Goal: Information Seeking & Learning: Learn about a topic

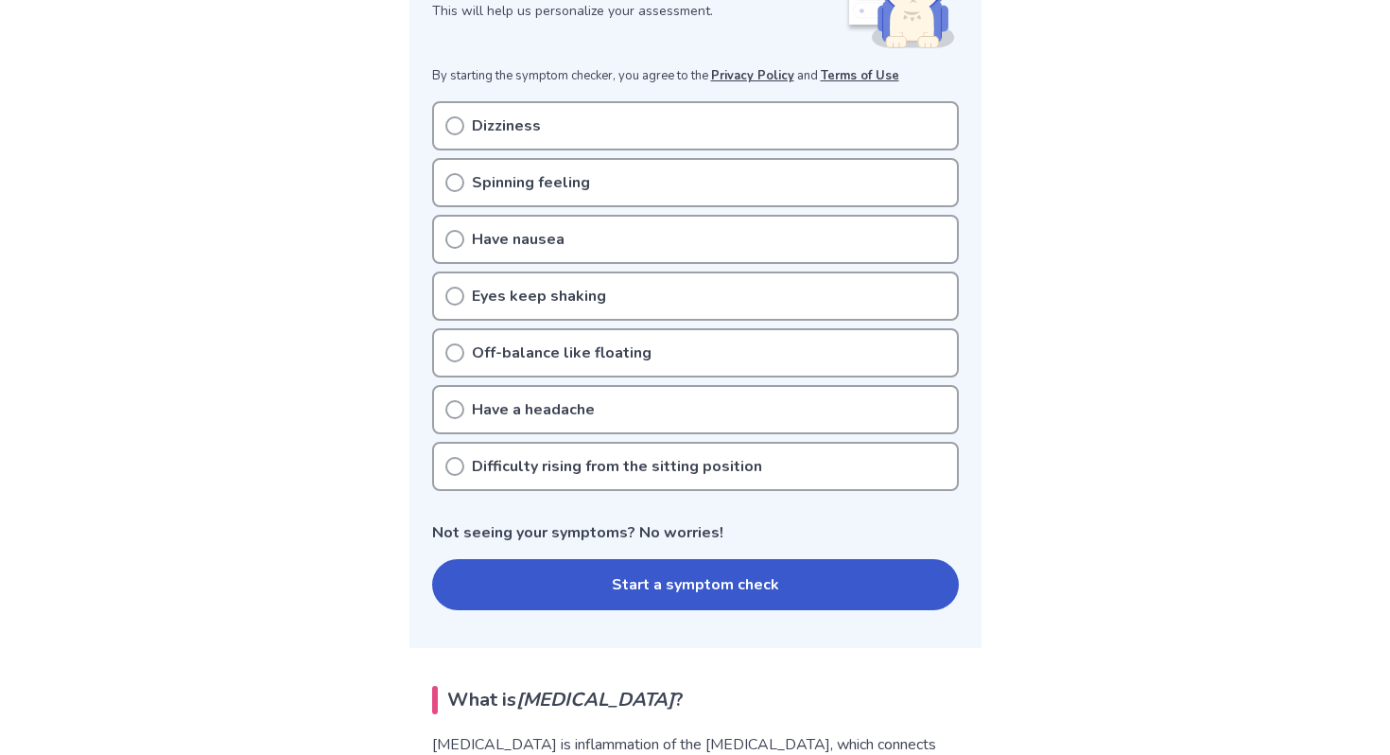
scroll to position [336, 0]
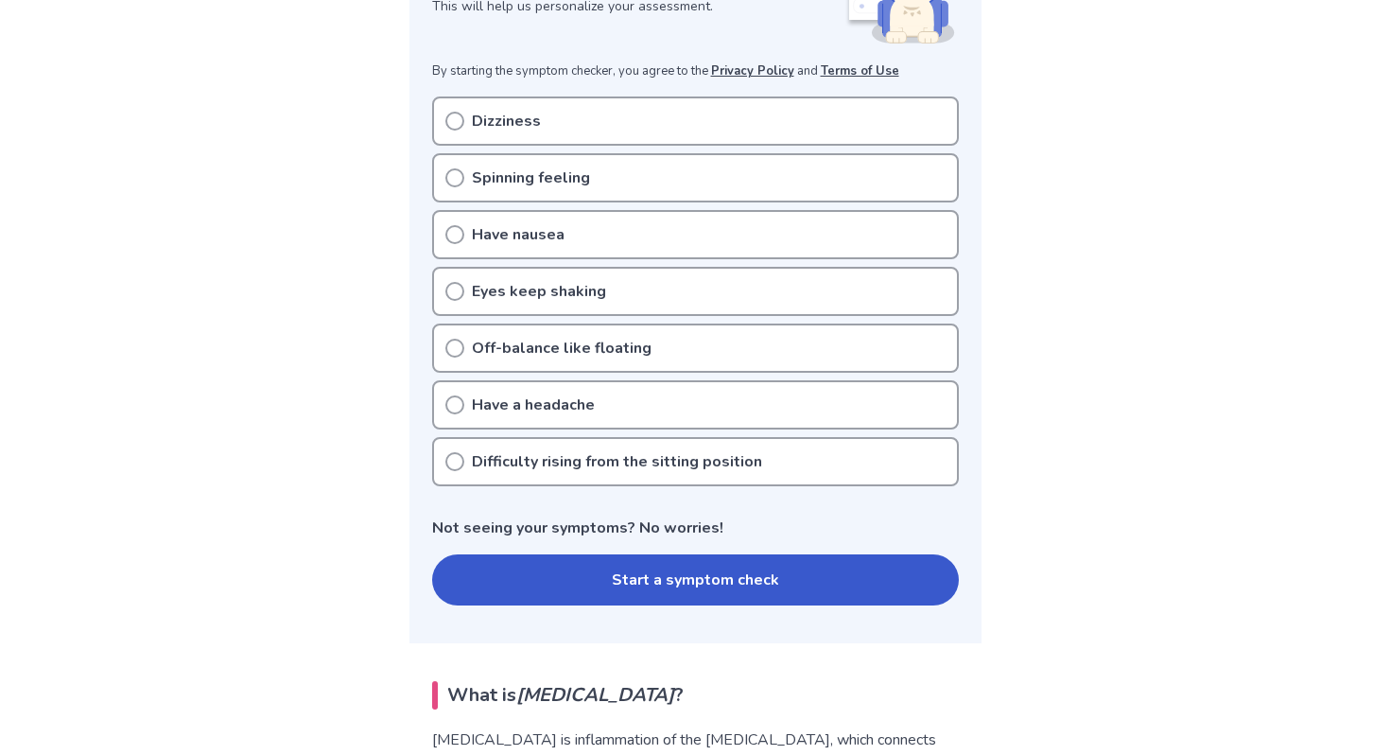
click at [477, 127] on p "Dizziness" at bounding box center [506, 121] width 69 height 23
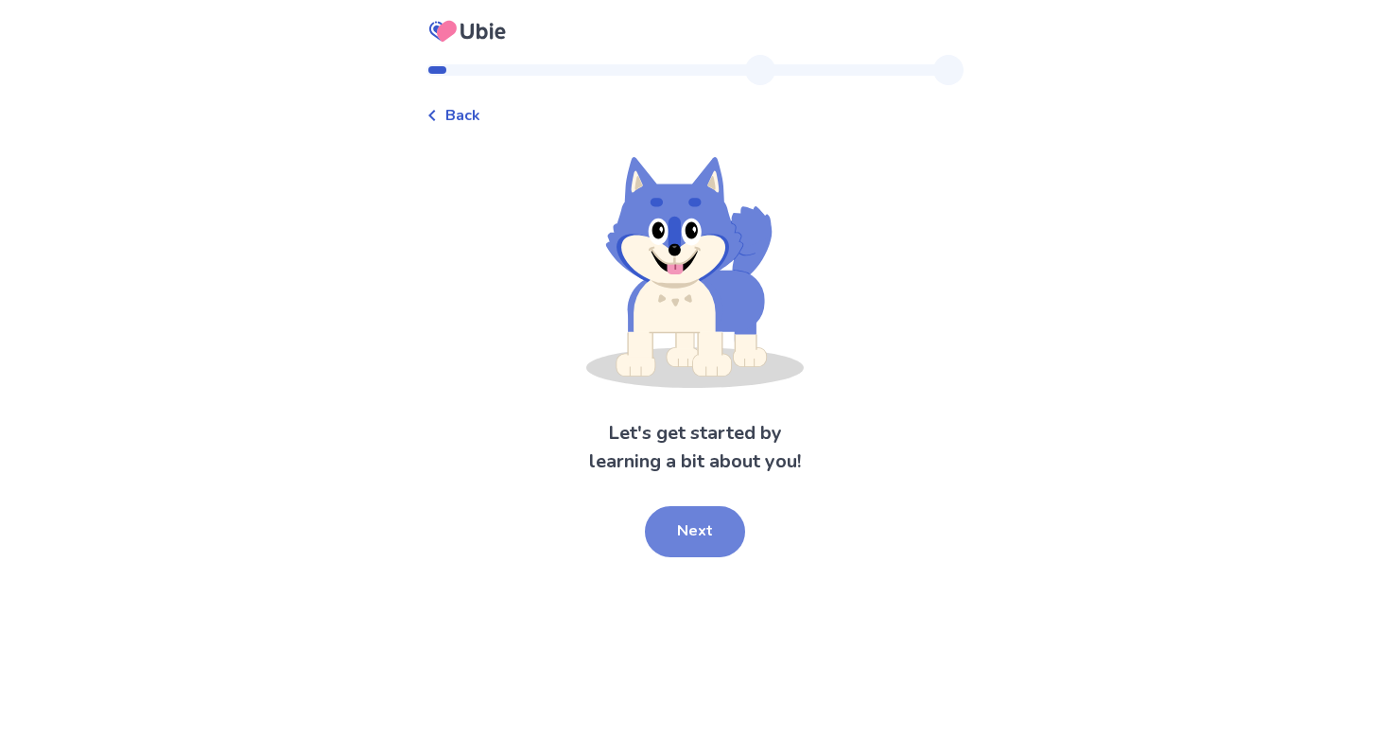
click at [708, 544] on button "Next" at bounding box center [695, 531] width 100 height 51
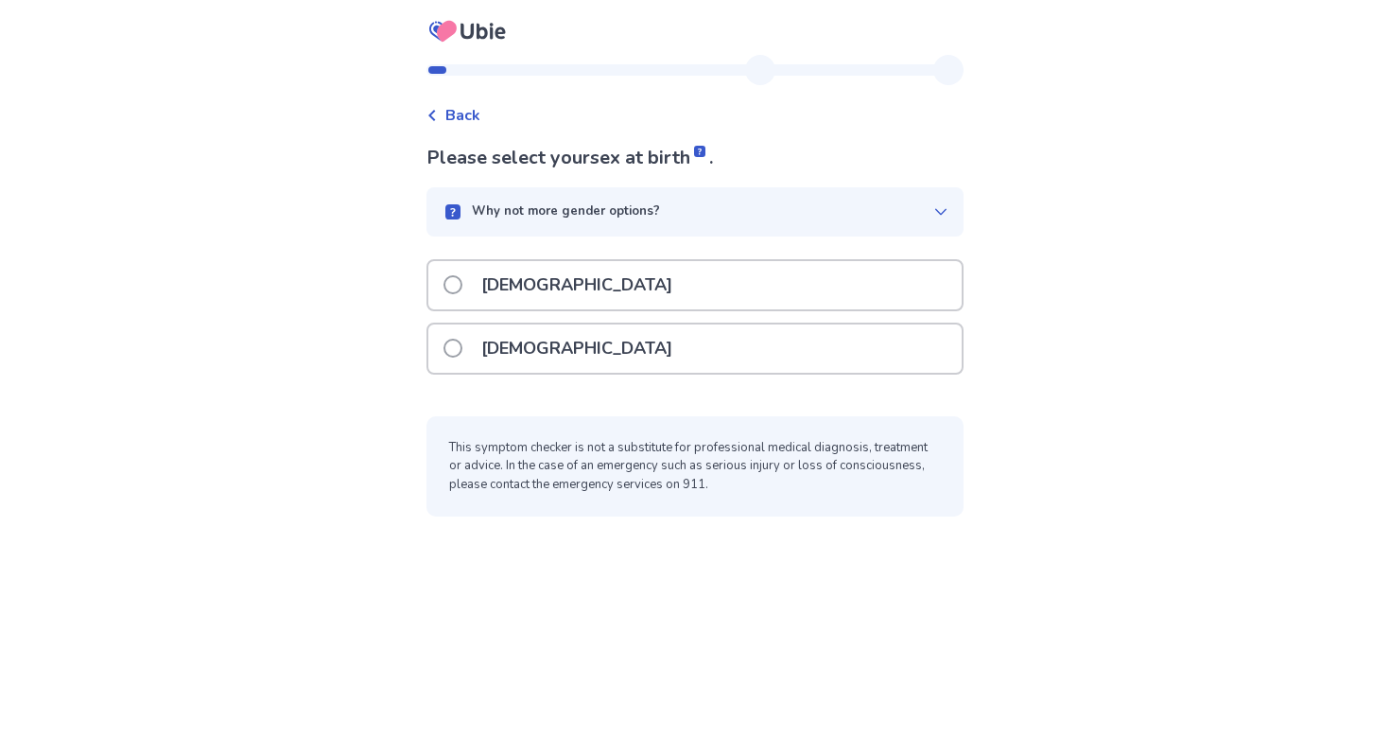
click at [634, 304] on div "[DEMOGRAPHIC_DATA]" at bounding box center [694, 285] width 533 height 48
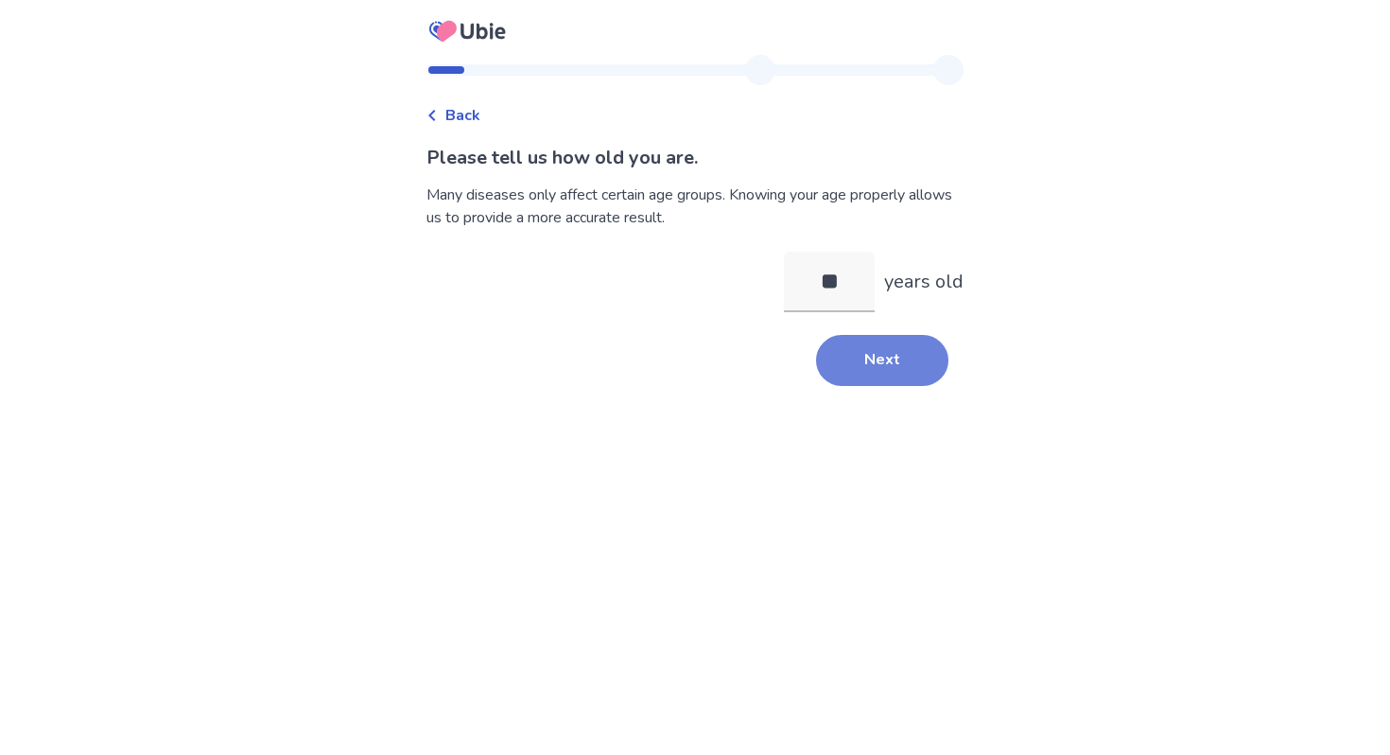
type input "**"
click at [884, 373] on button "Next" at bounding box center [882, 360] width 132 height 51
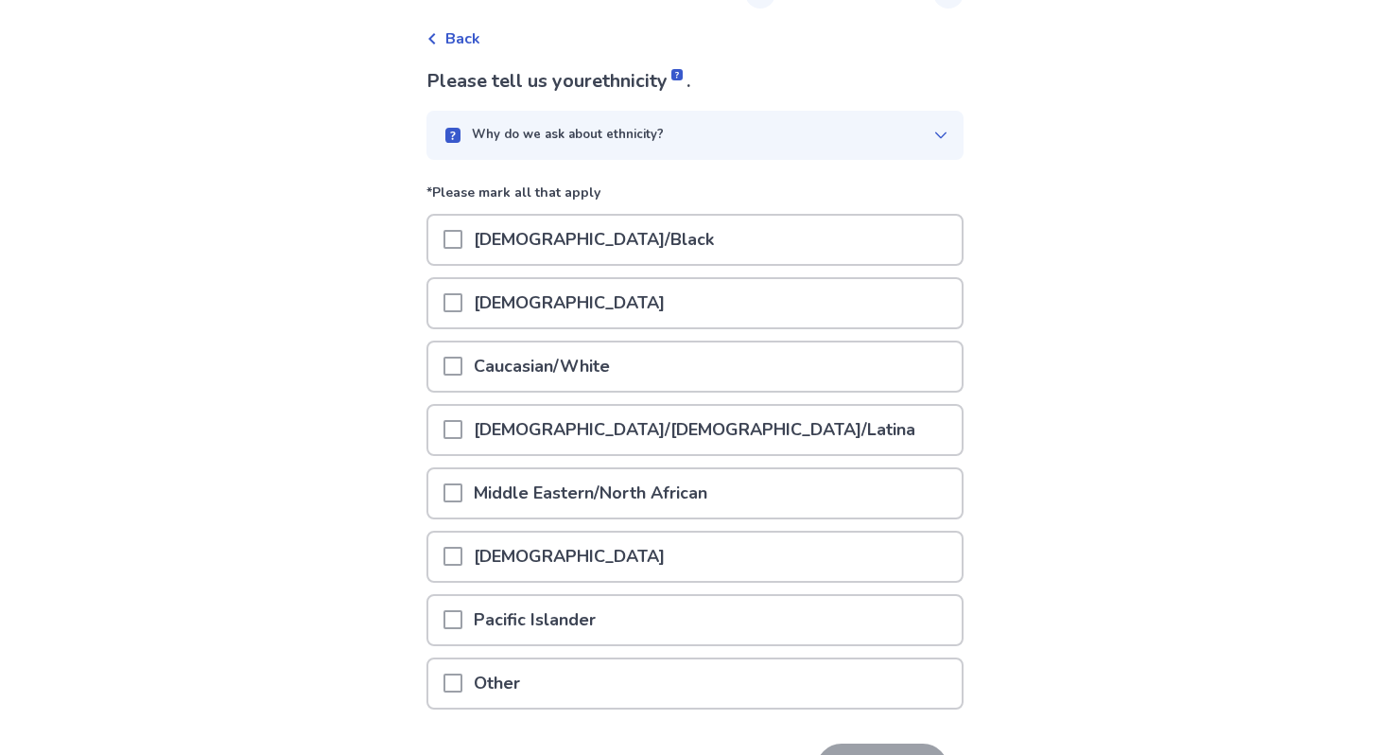
scroll to position [81, 0]
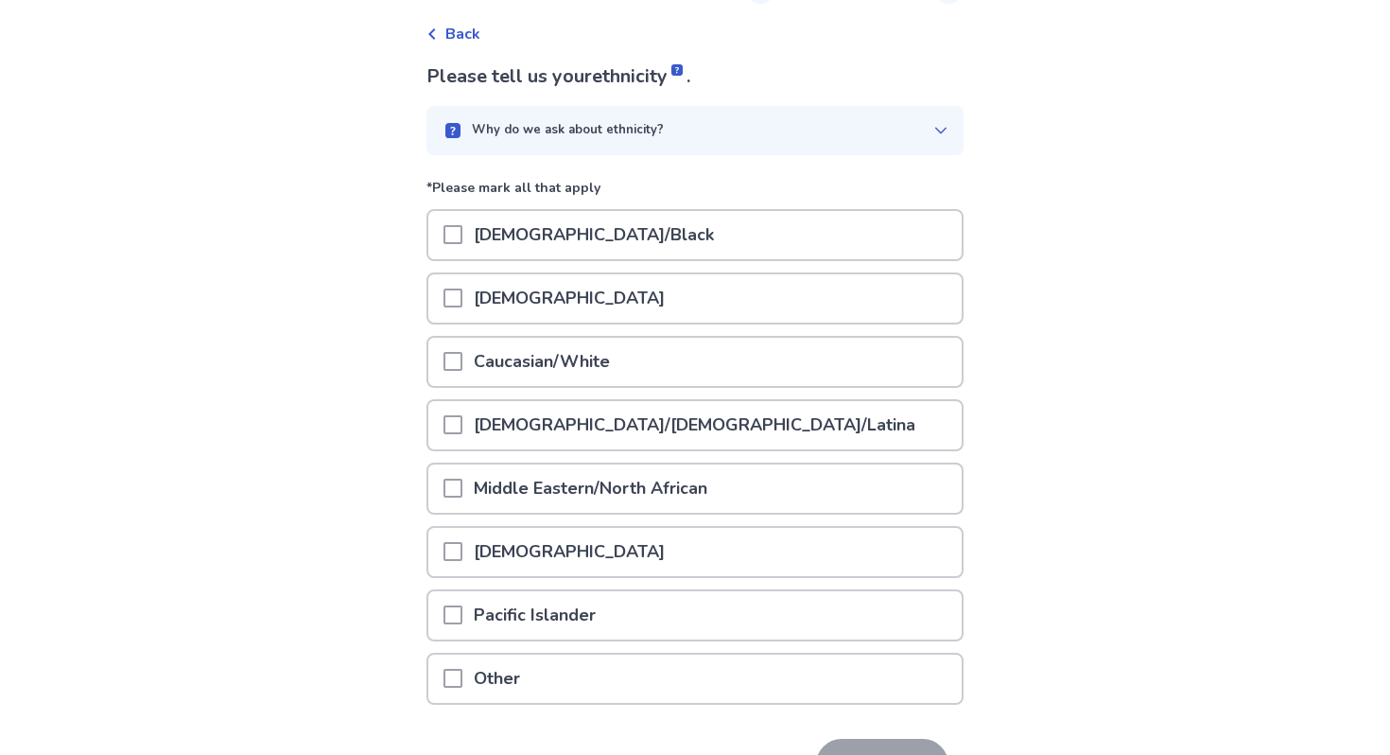
click at [600, 354] on p "Caucasian/White" at bounding box center [541, 362] width 159 height 48
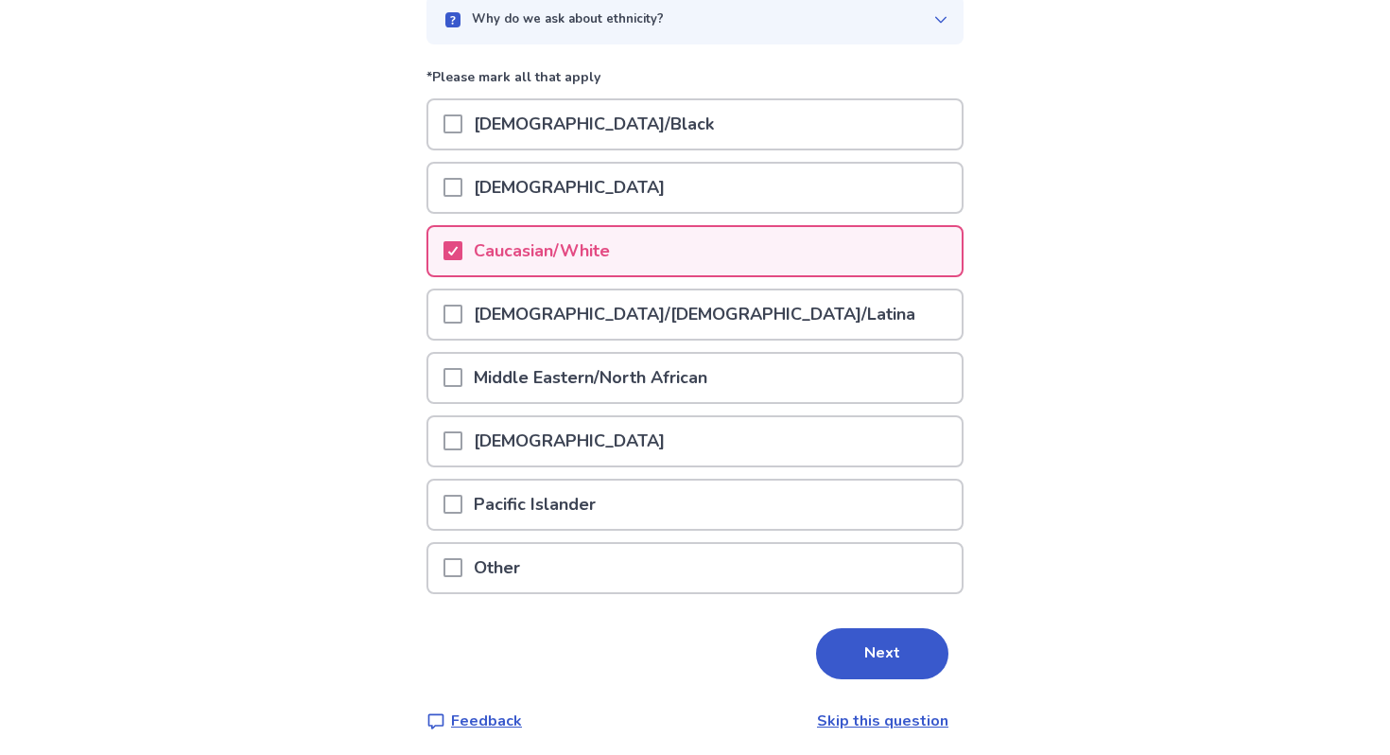
scroll to position [199, 0]
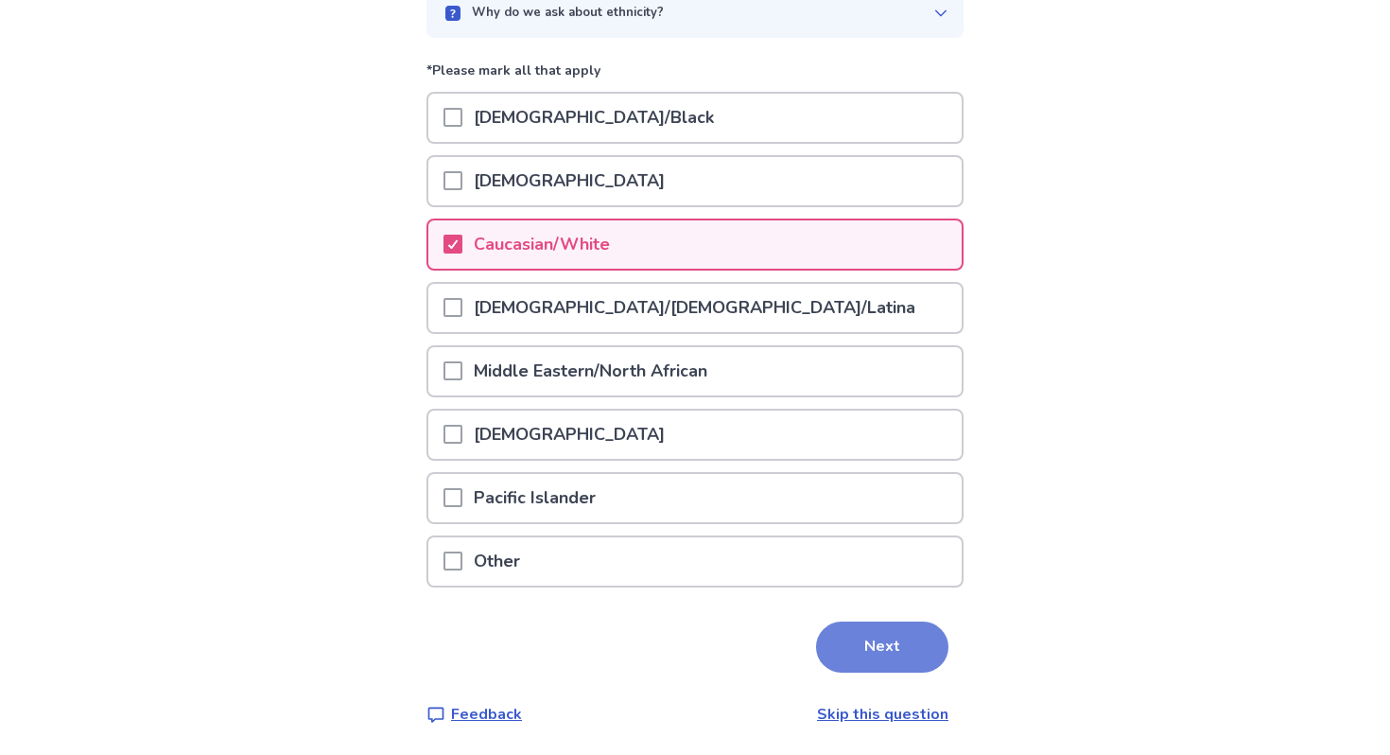
click at [861, 645] on button "Next" at bounding box center [882, 646] width 132 height 51
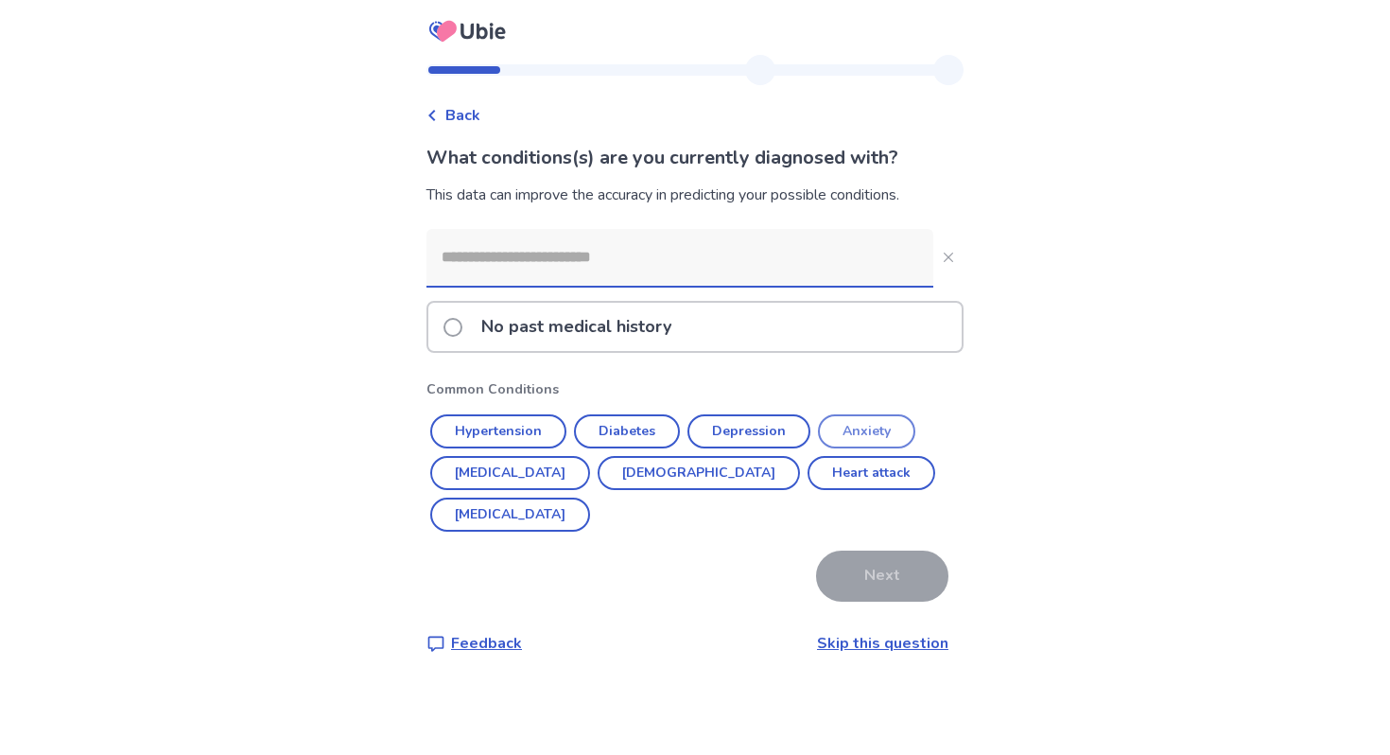
click at [860, 430] on button "Anxiety" at bounding box center [866, 431] width 97 height 34
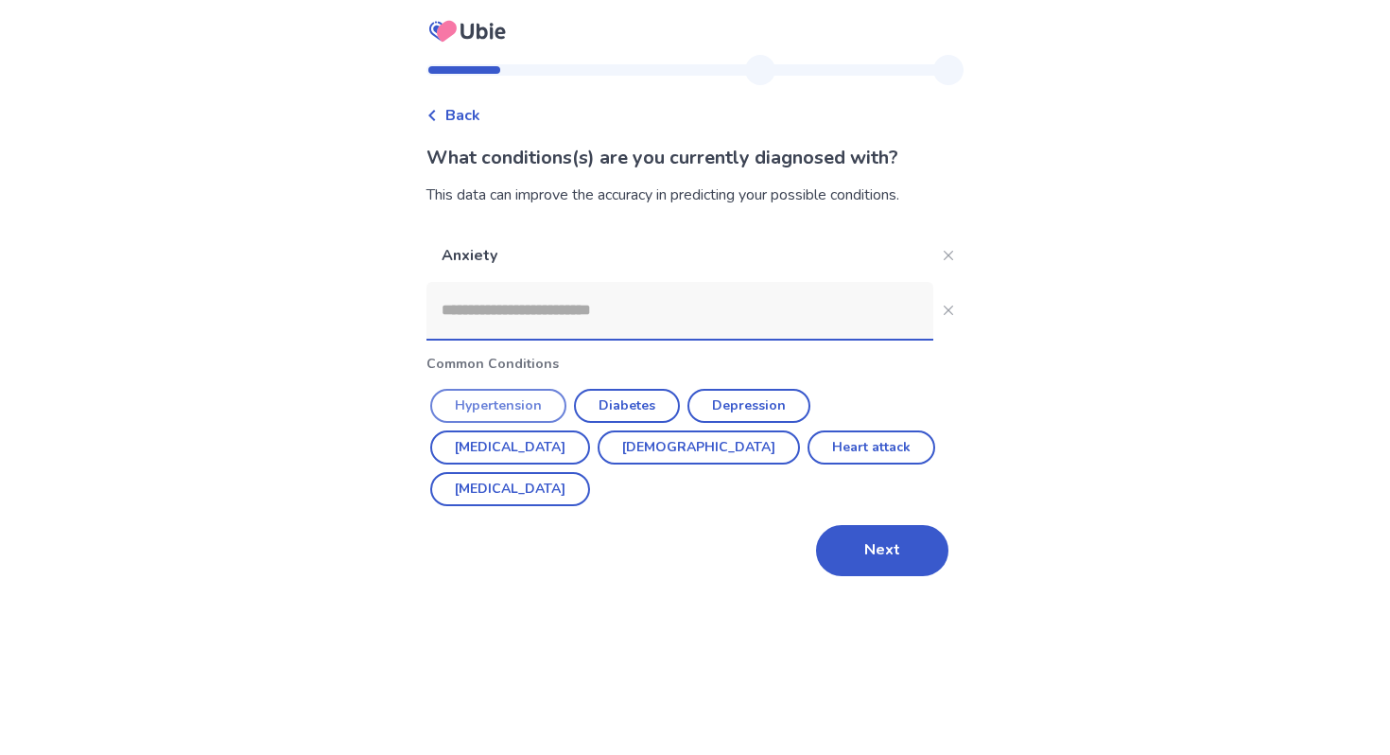
click at [510, 415] on button "Hypertension" at bounding box center [498, 406] width 136 height 34
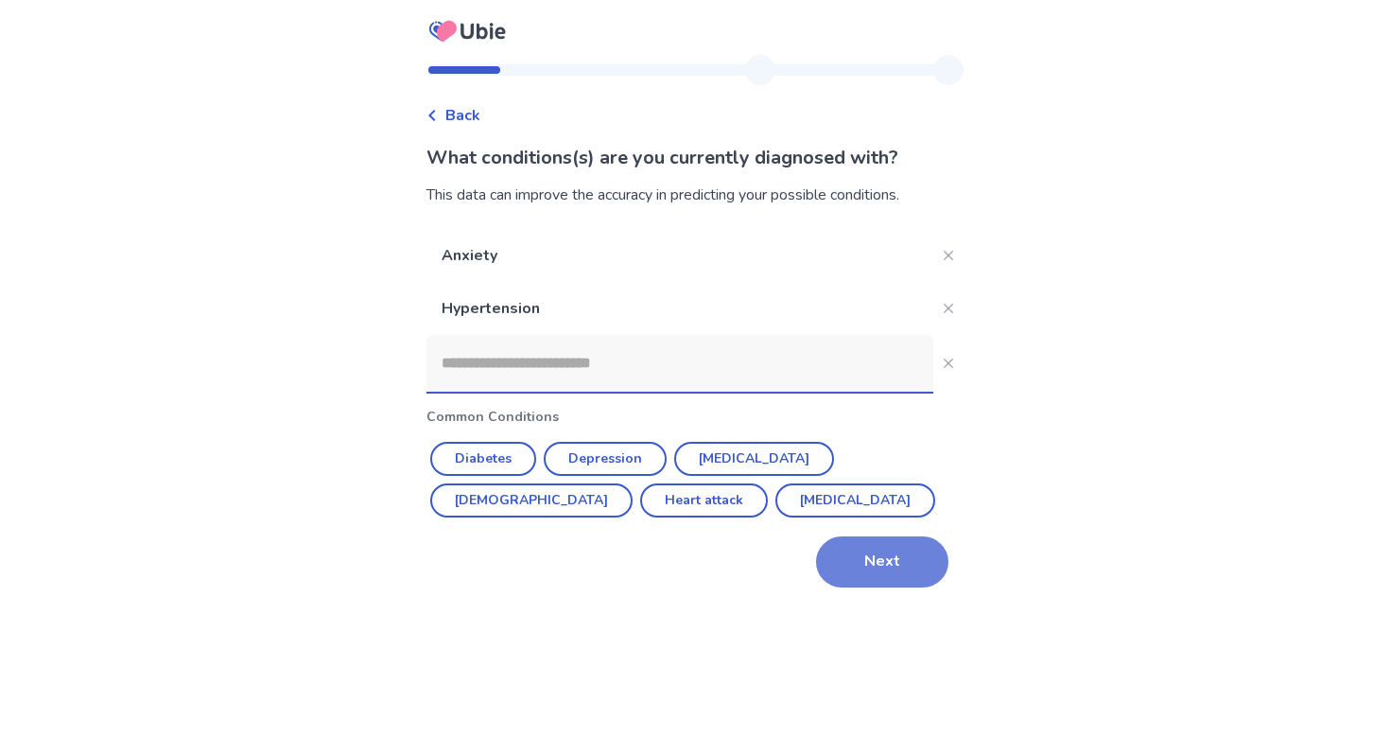
click at [906, 576] on button "Next" at bounding box center [882, 561] width 132 height 51
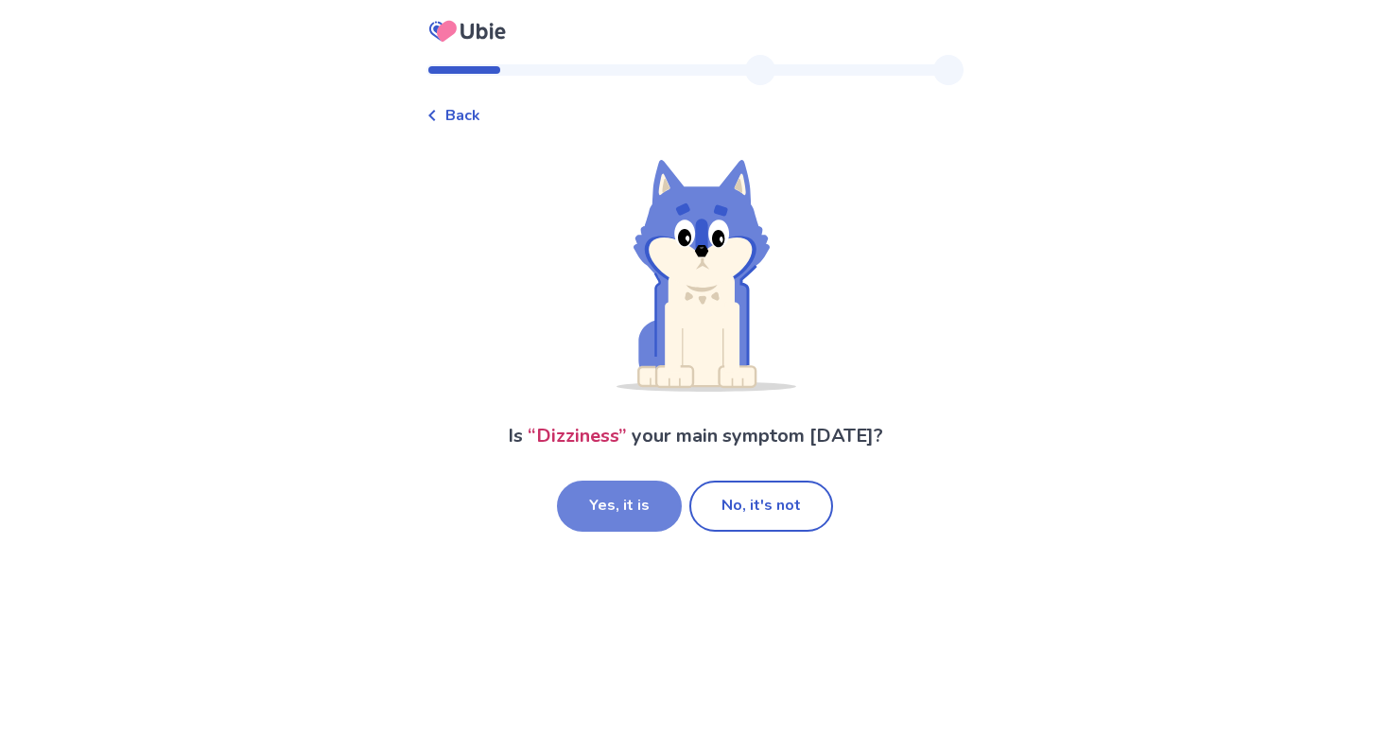
click at [639, 487] on button "Yes, it is" at bounding box center [619, 505] width 125 height 51
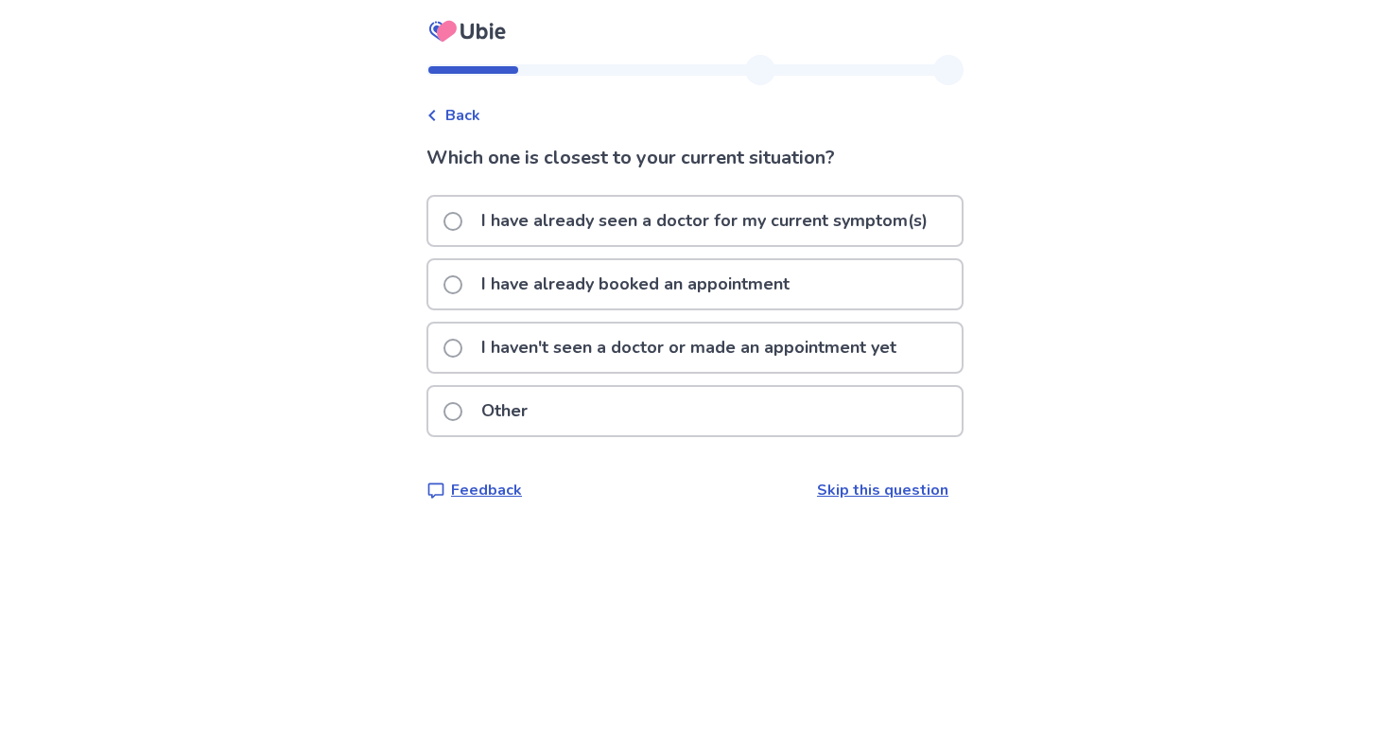
click at [521, 340] on p "I haven't seen a doctor or made an appointment yet" at bounding box center [689, 347] width 438 height 48
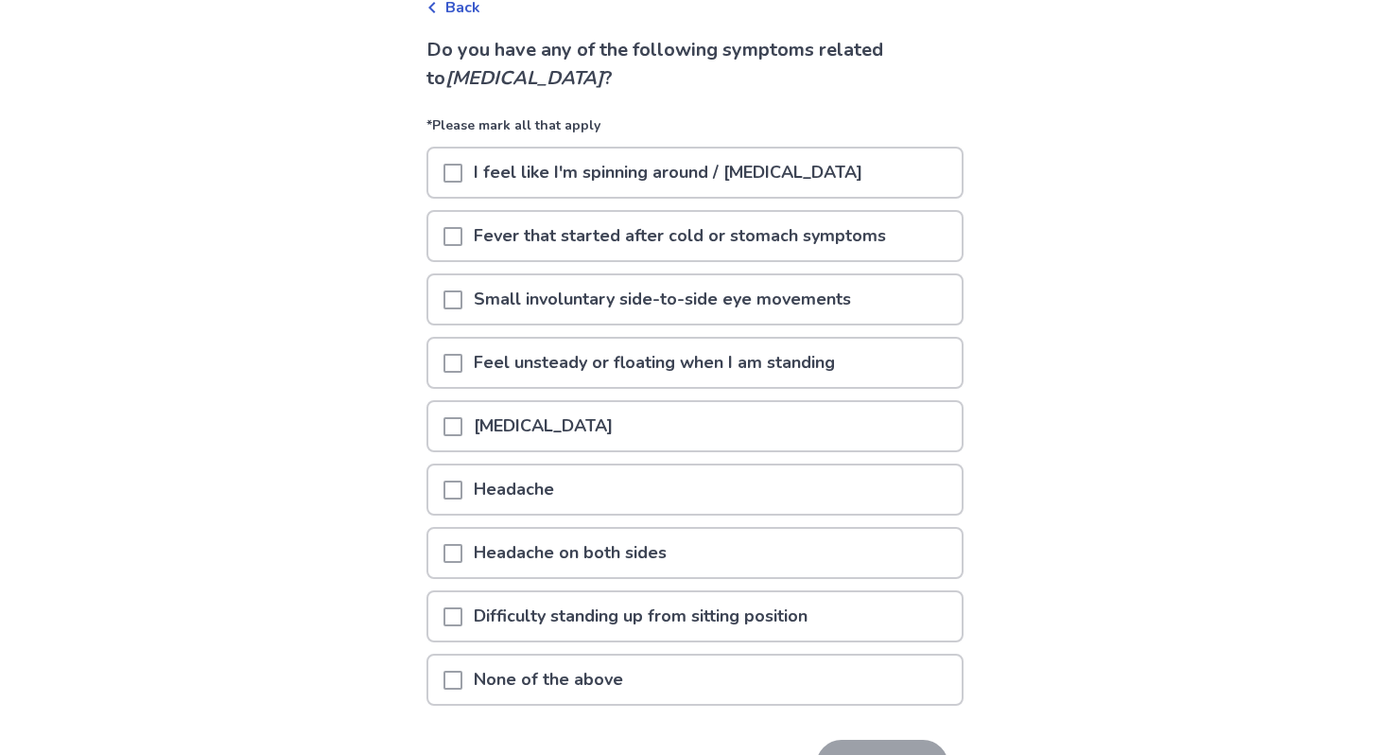
scroll to position [136, 0]
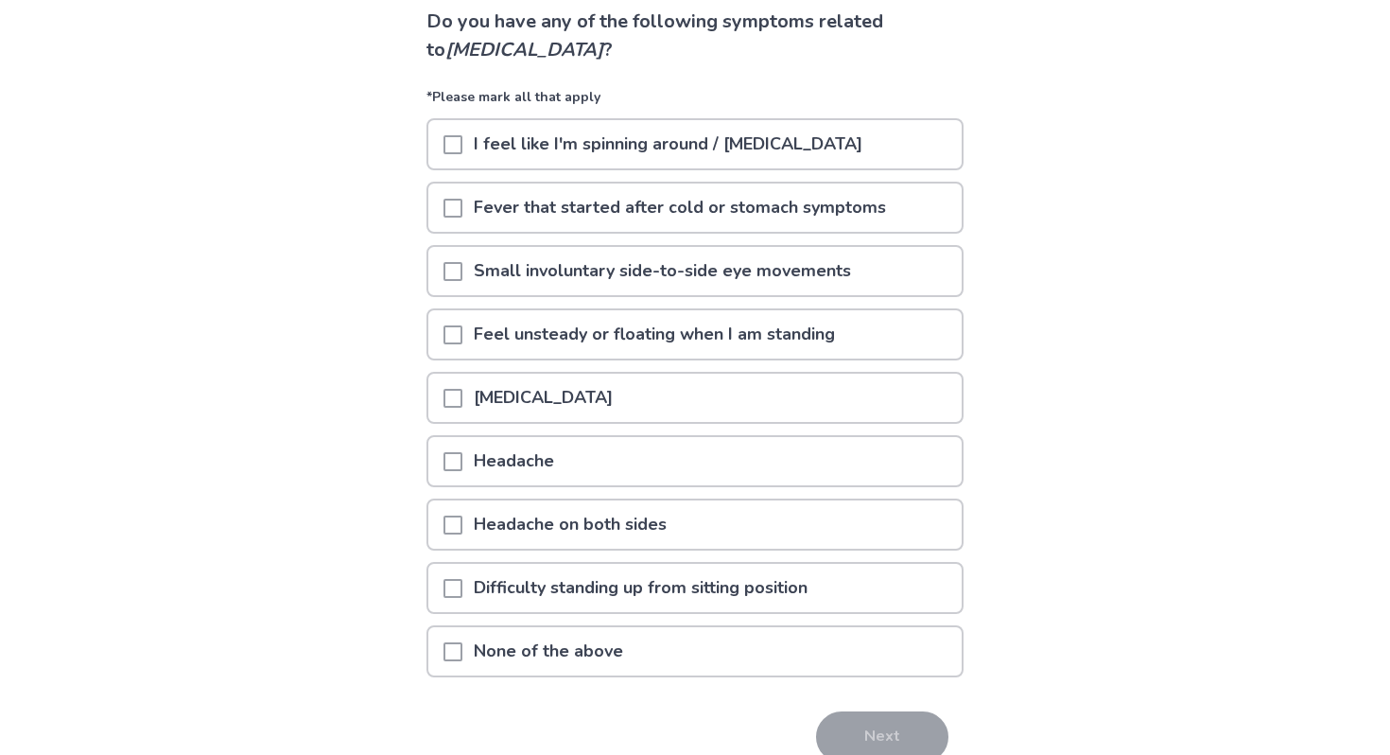
click at [462, 146] on span at bounding box center [452, 144] width 19 height 19
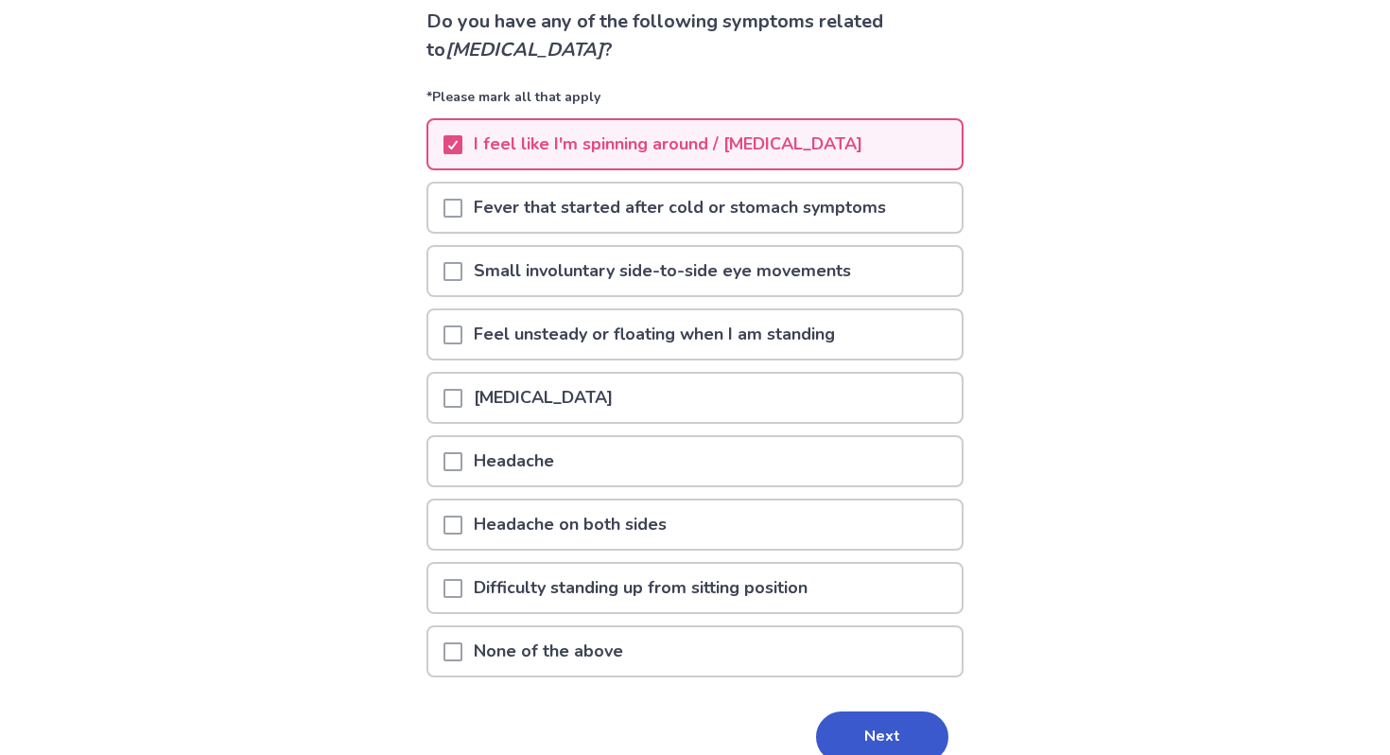
click at [462, 333] on span at bounding box center [452, 334] width 19 height 19
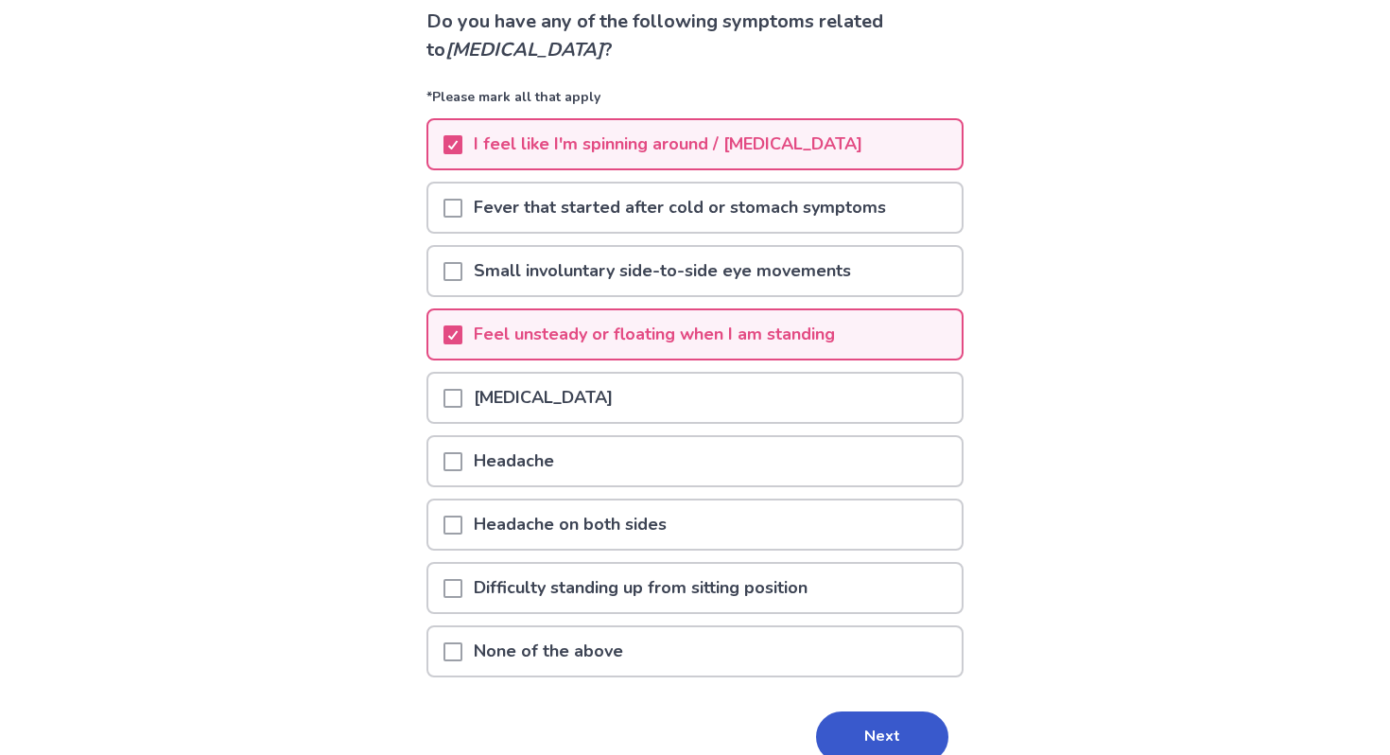
click at [462, 389] on span at bounding box center [452, 398] width 19 height 19
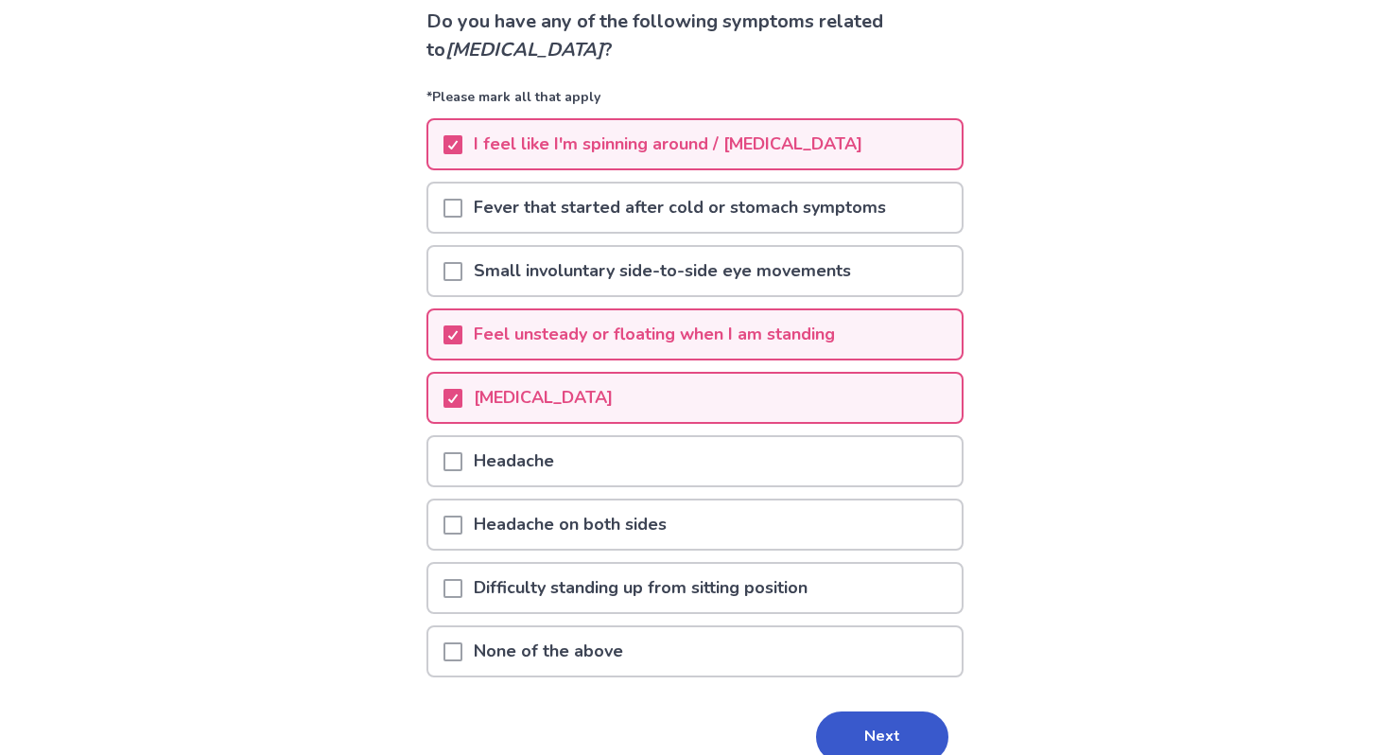
click at [460, 584] on span at bounding box center [452, 588] width 19 height 19
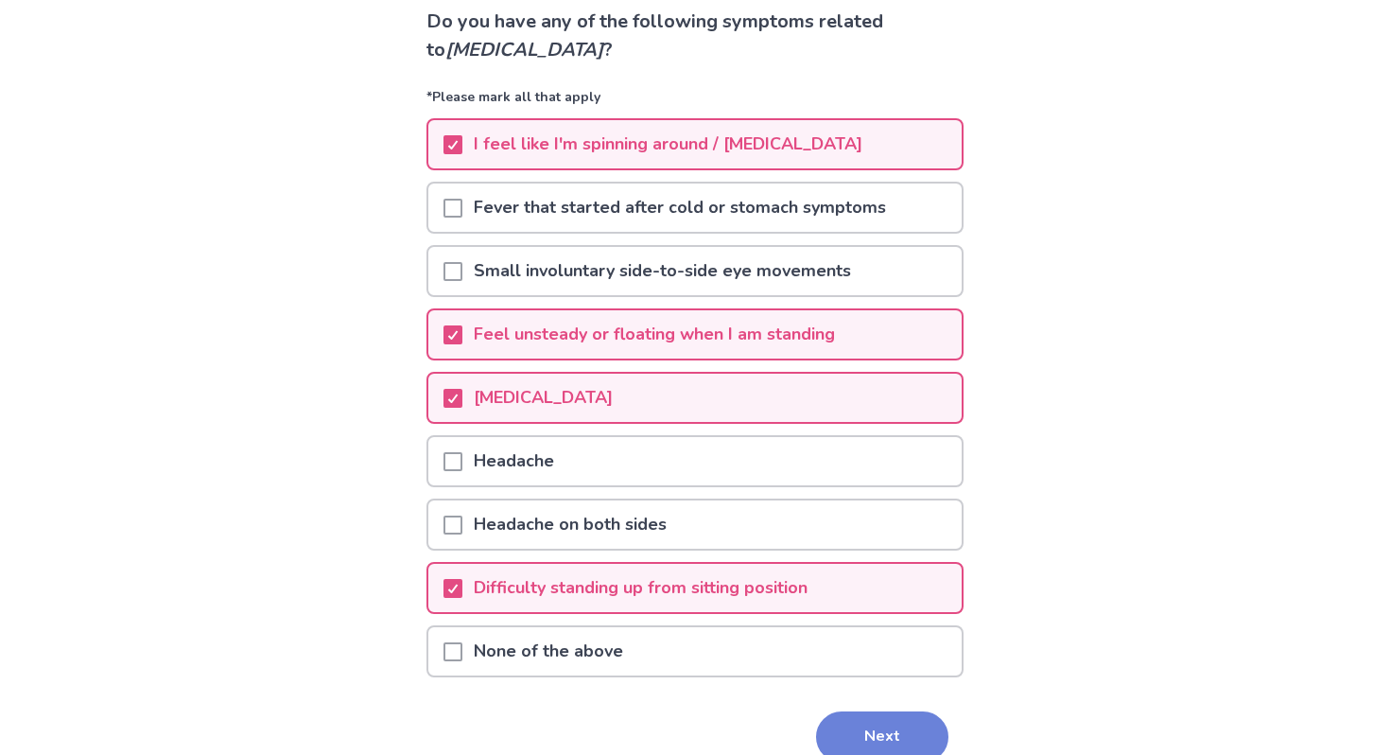
click at [887, 744] on button "Next" at bounding box center [882, 736] width 132 height 51
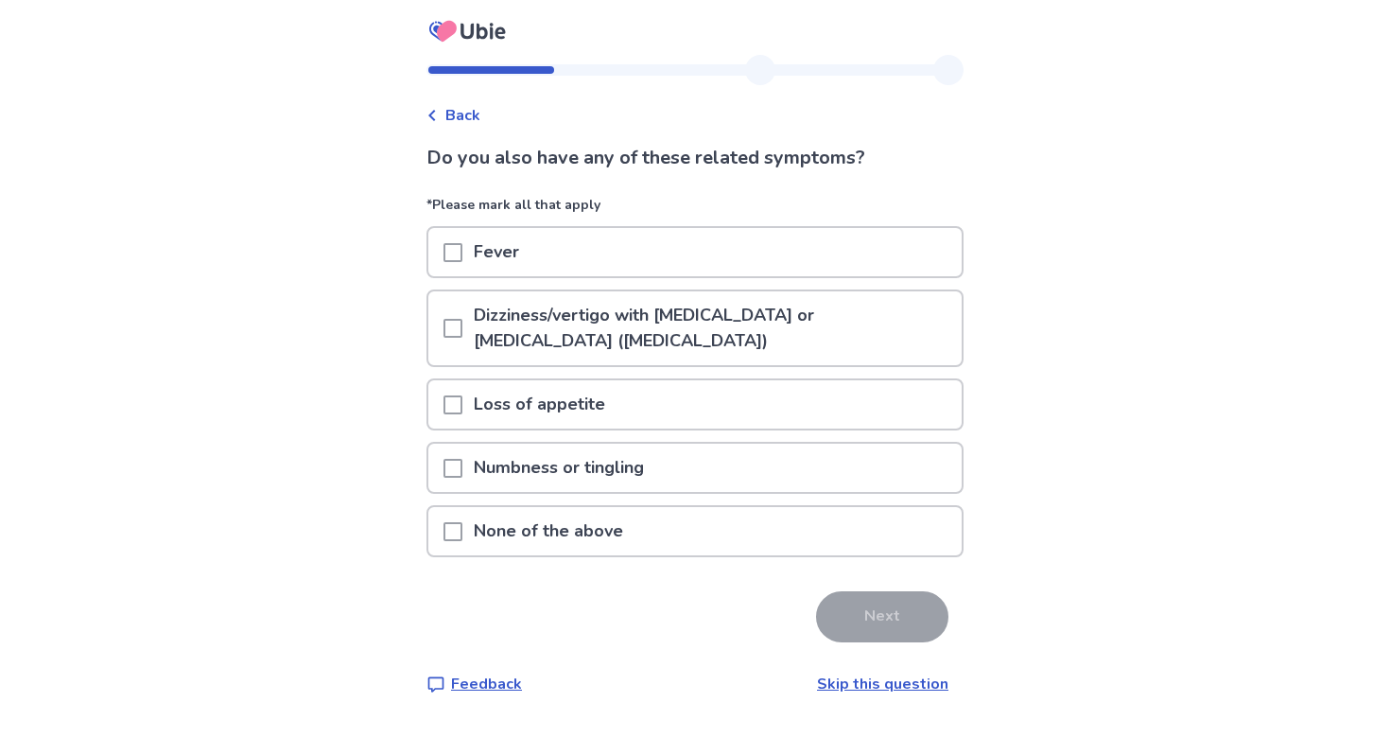
click at [455, 325] on span at bounding box center [452, 328] width 19 height 19
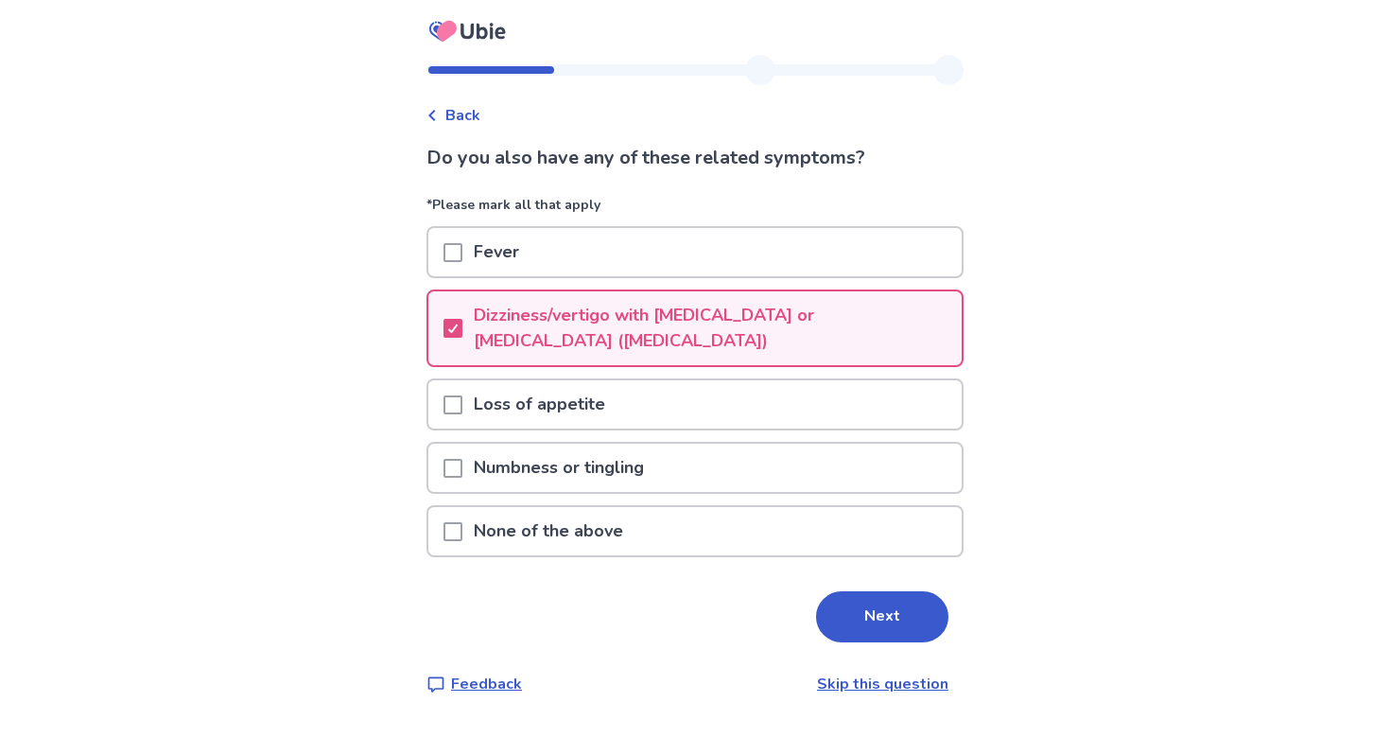
click at [462, 464] on span at bounding box center [452, 468] width 19 height 19
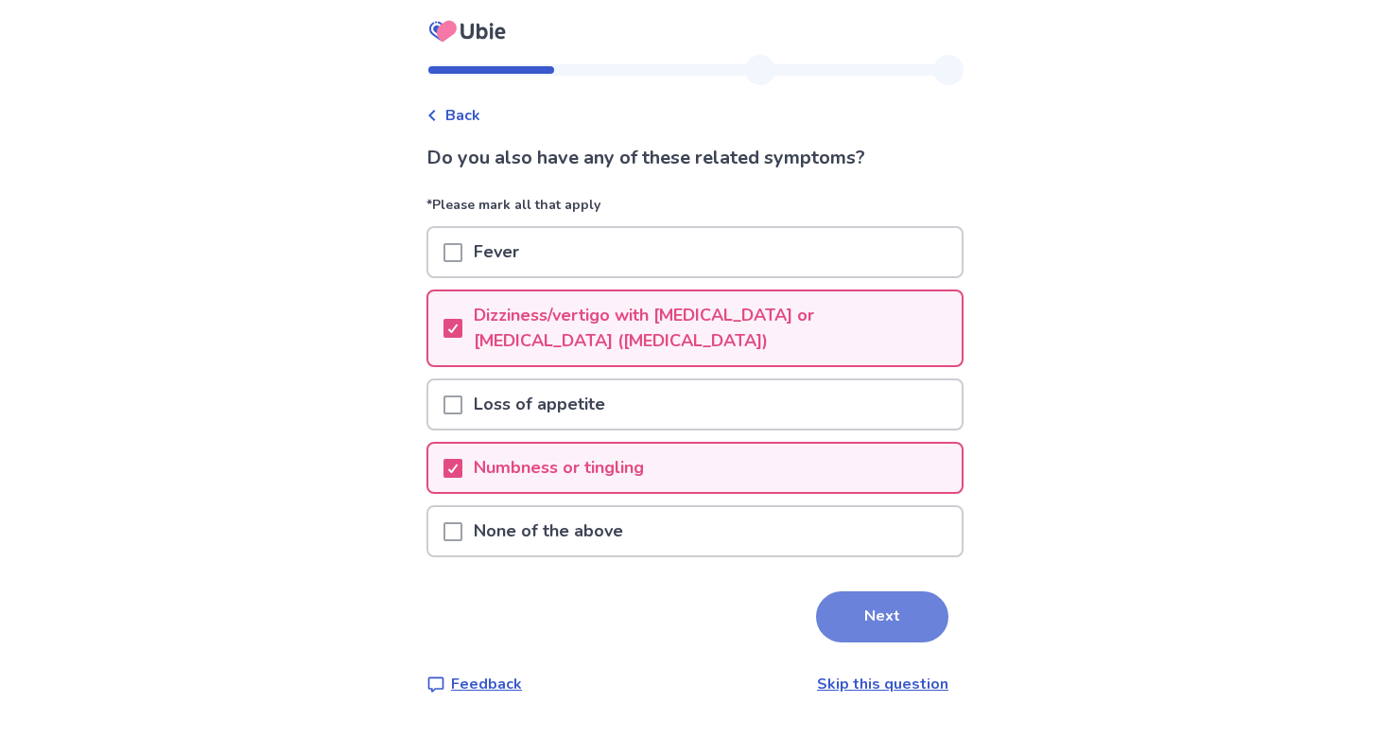
click at [894, 624] on button "Next" at bounding box center [882, 616] width 132 height 51
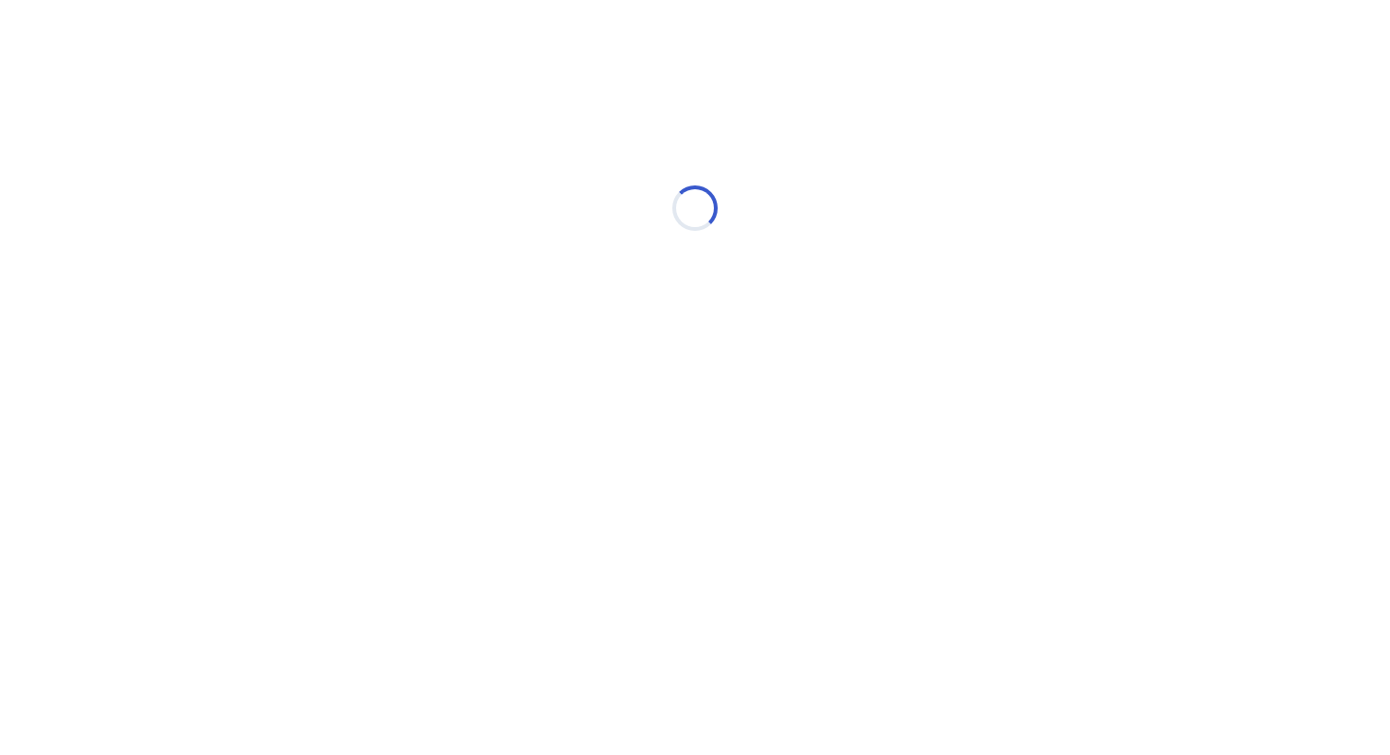
select select "*"
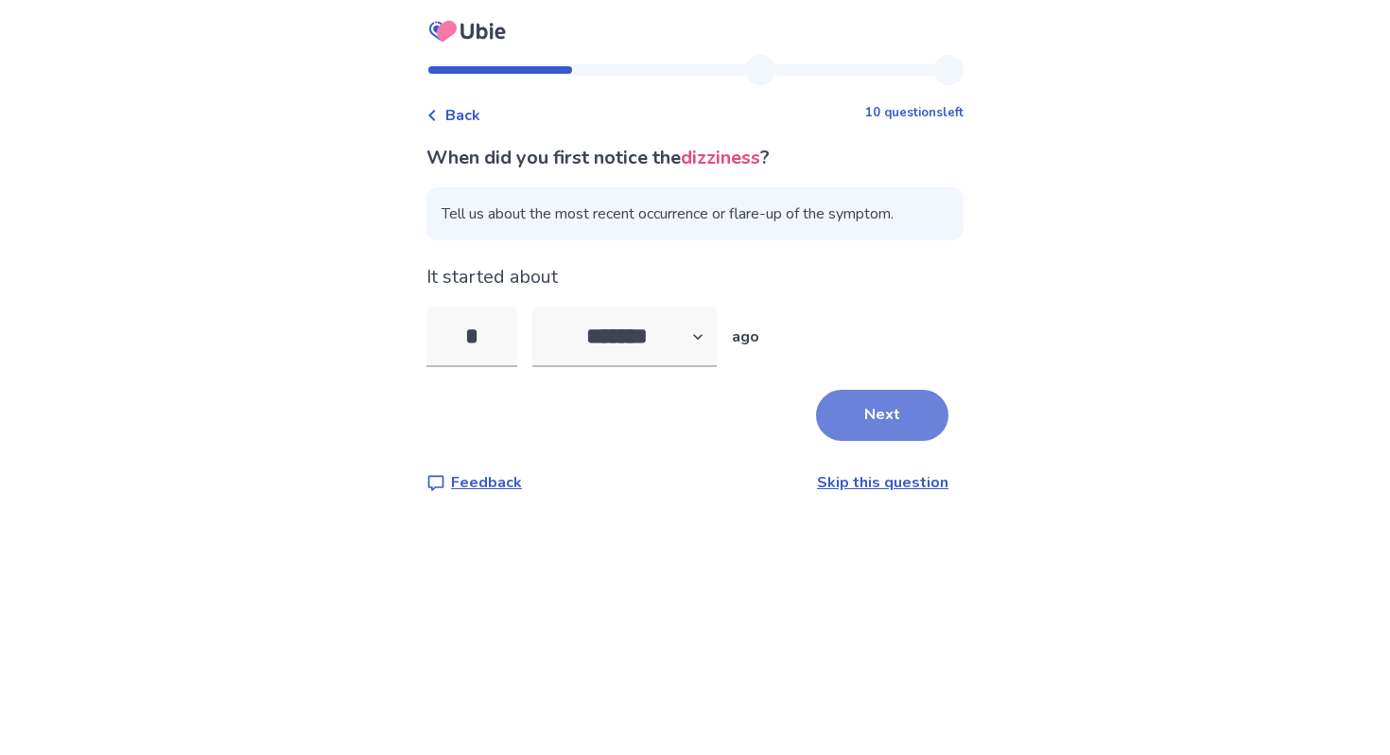
type input "*"
click at [884, 418] on button "Next" at bounding box center [882, 415] width 132 height 51
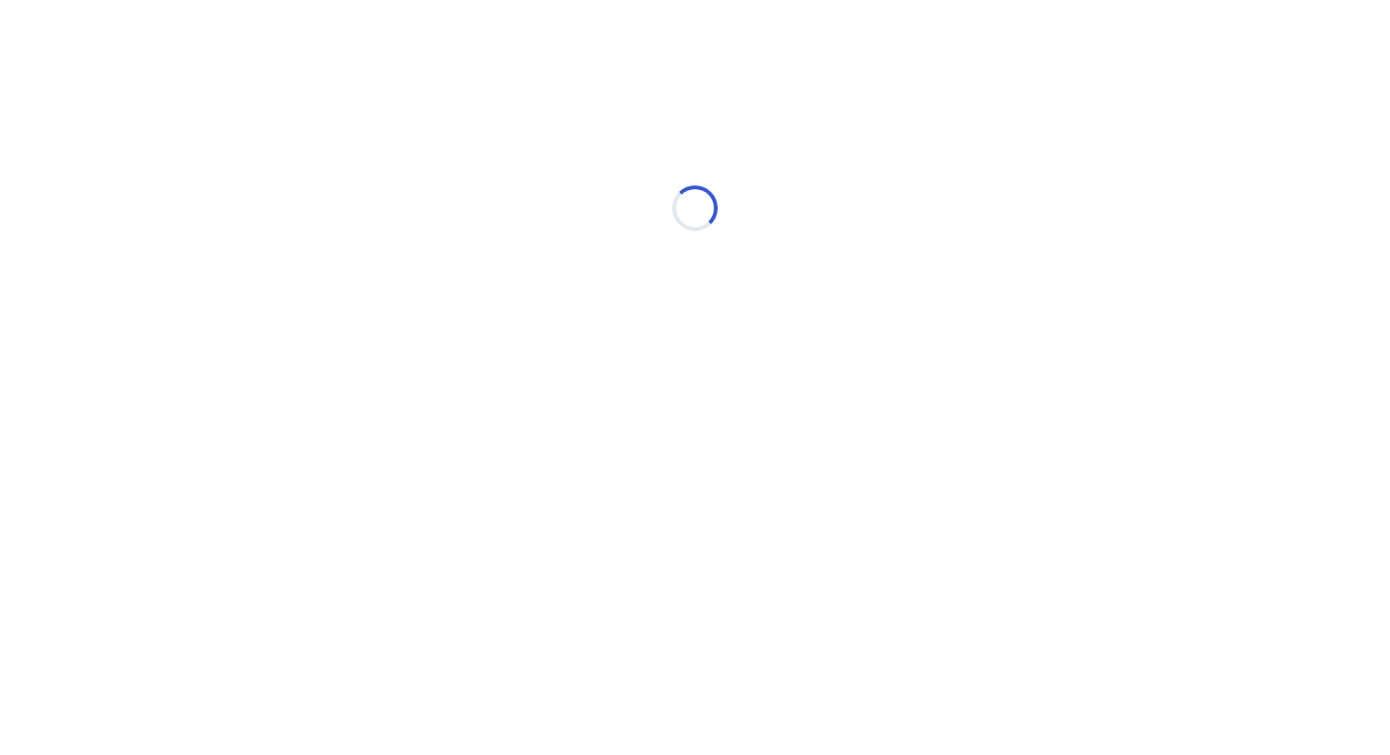
select select "*"
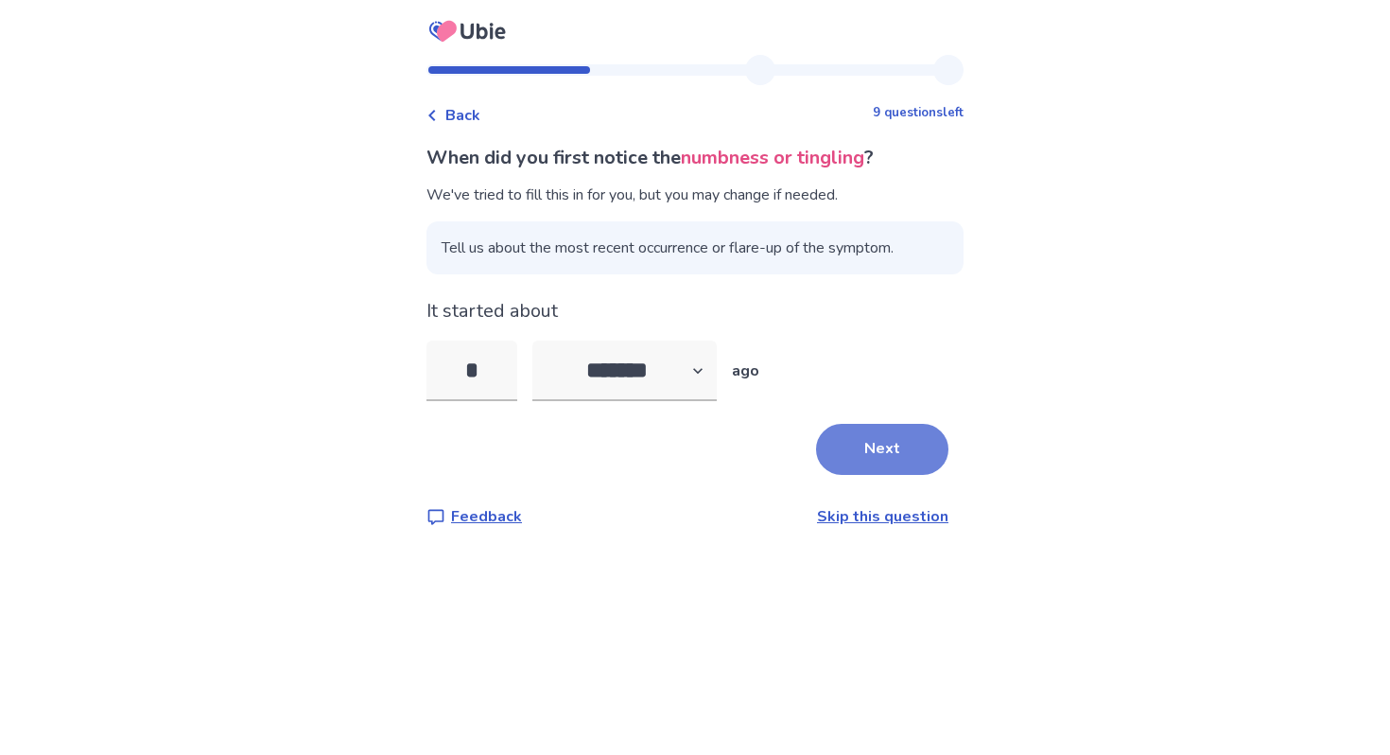
click at [854, 443] on button "Next" at bounding box center [882, 449] width 132 height 51
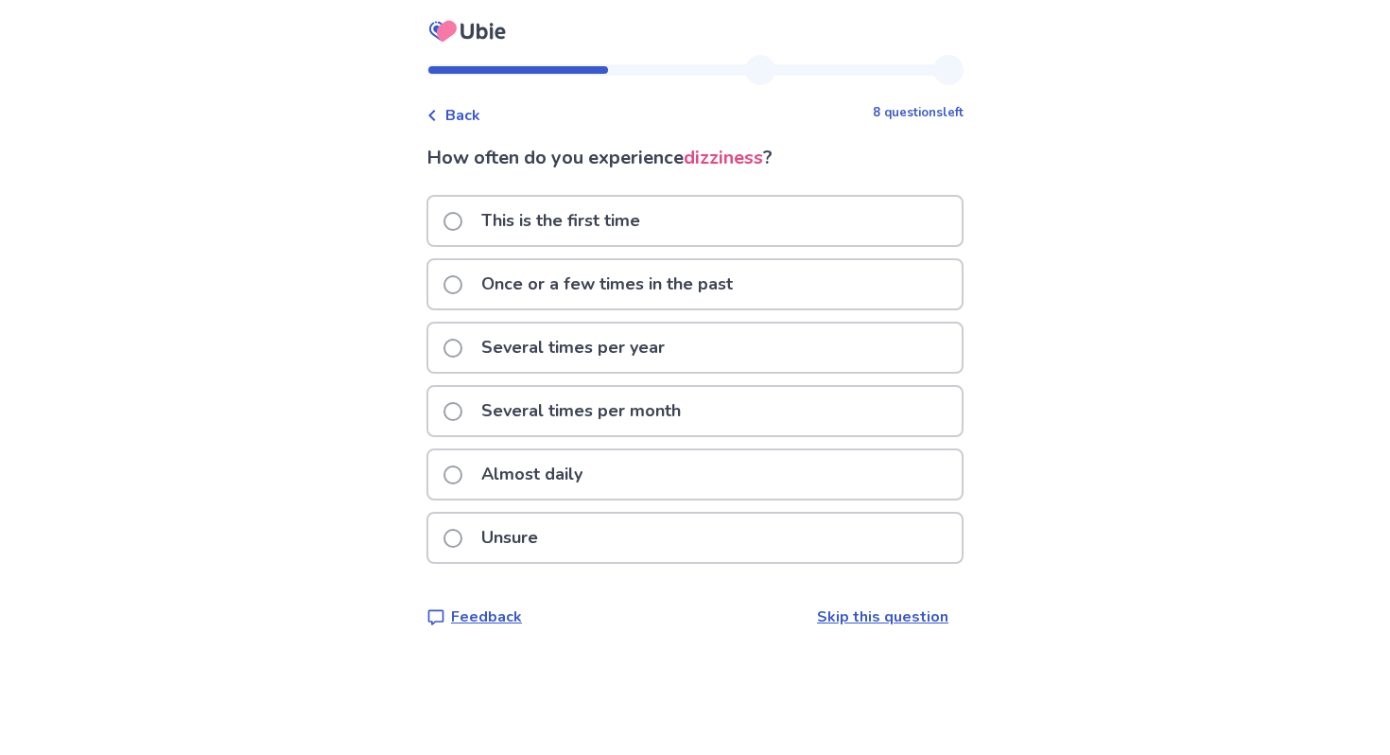
click at [657, 301] on p "Once or a few times in the past" at bounding box center [607, 284] width 274 height 48
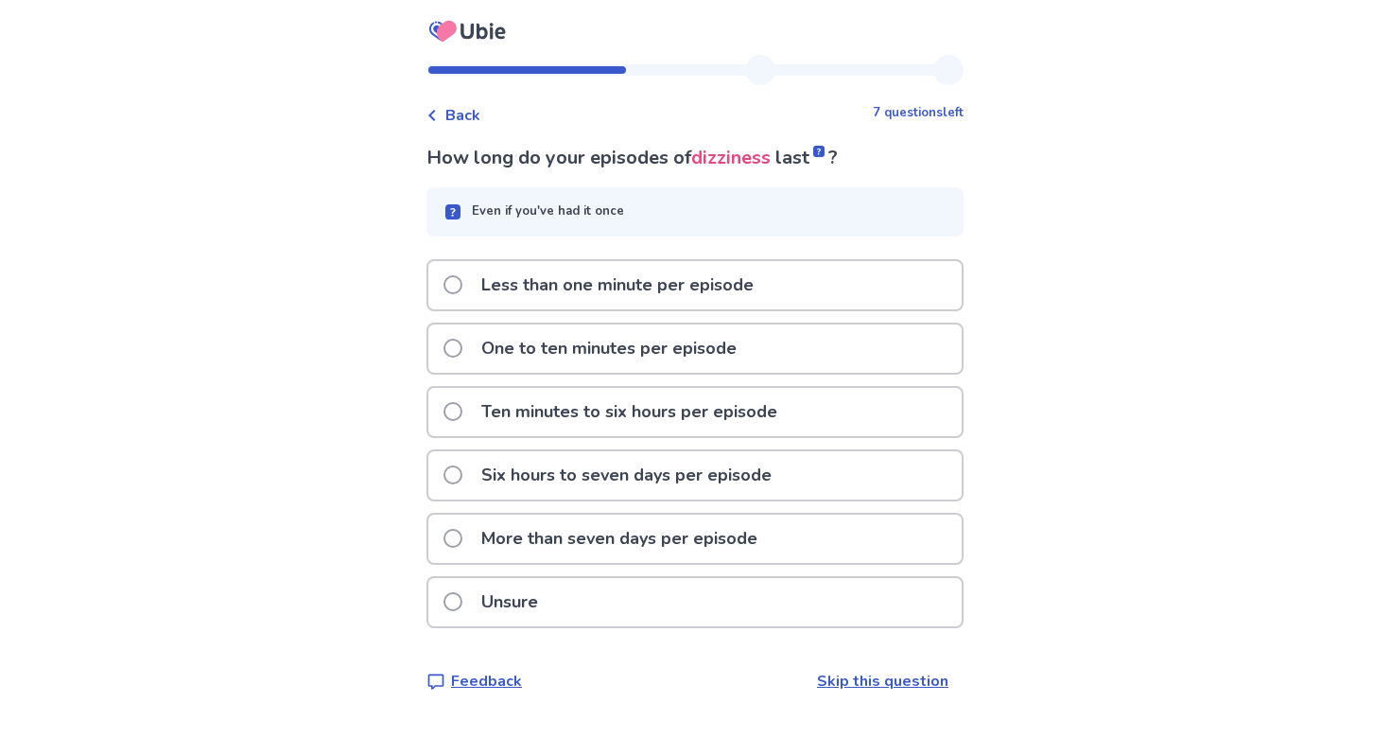
click at [698, 475] on p "Six hours to seven days per episode" at bounding box center [626, 475] width 313 height 48
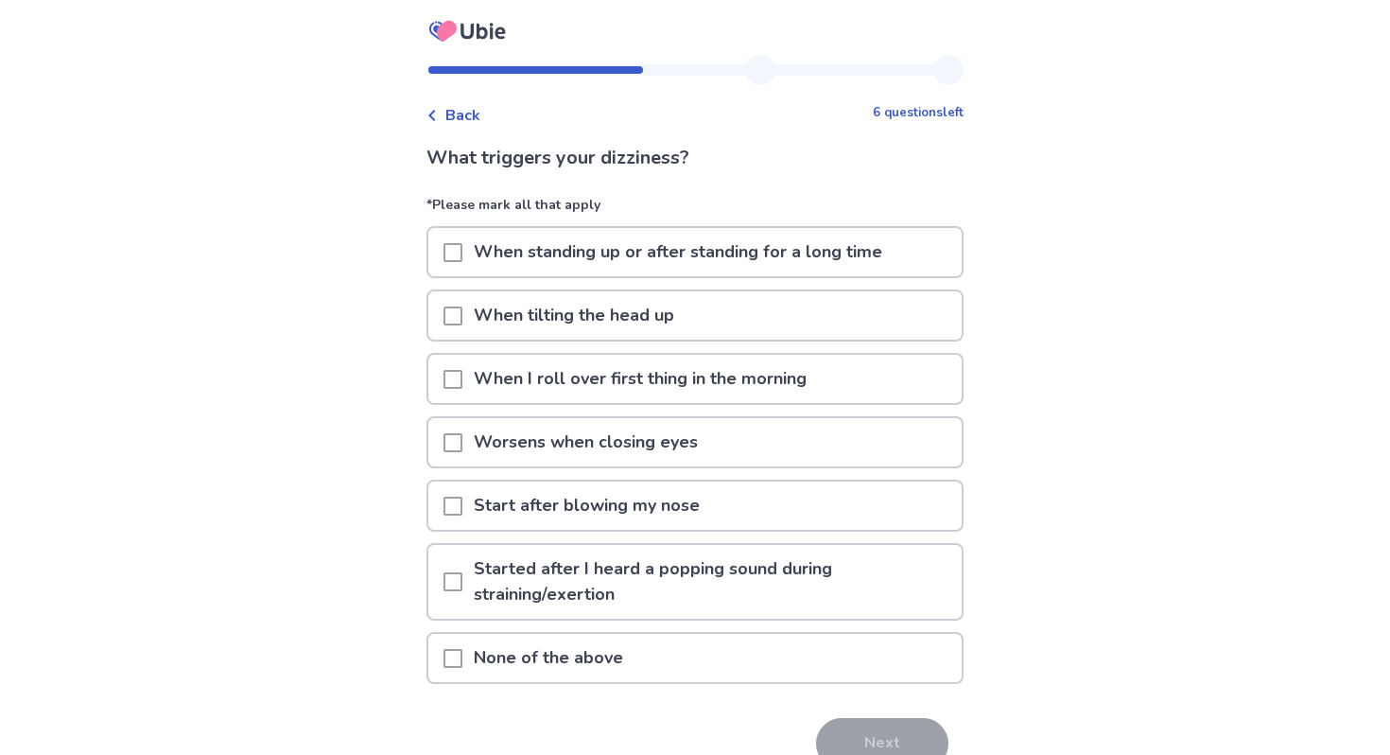
click at [623, 274] on p "When standing up or after standing for a long time" at bounding box center [677, 252] width 431 height 48
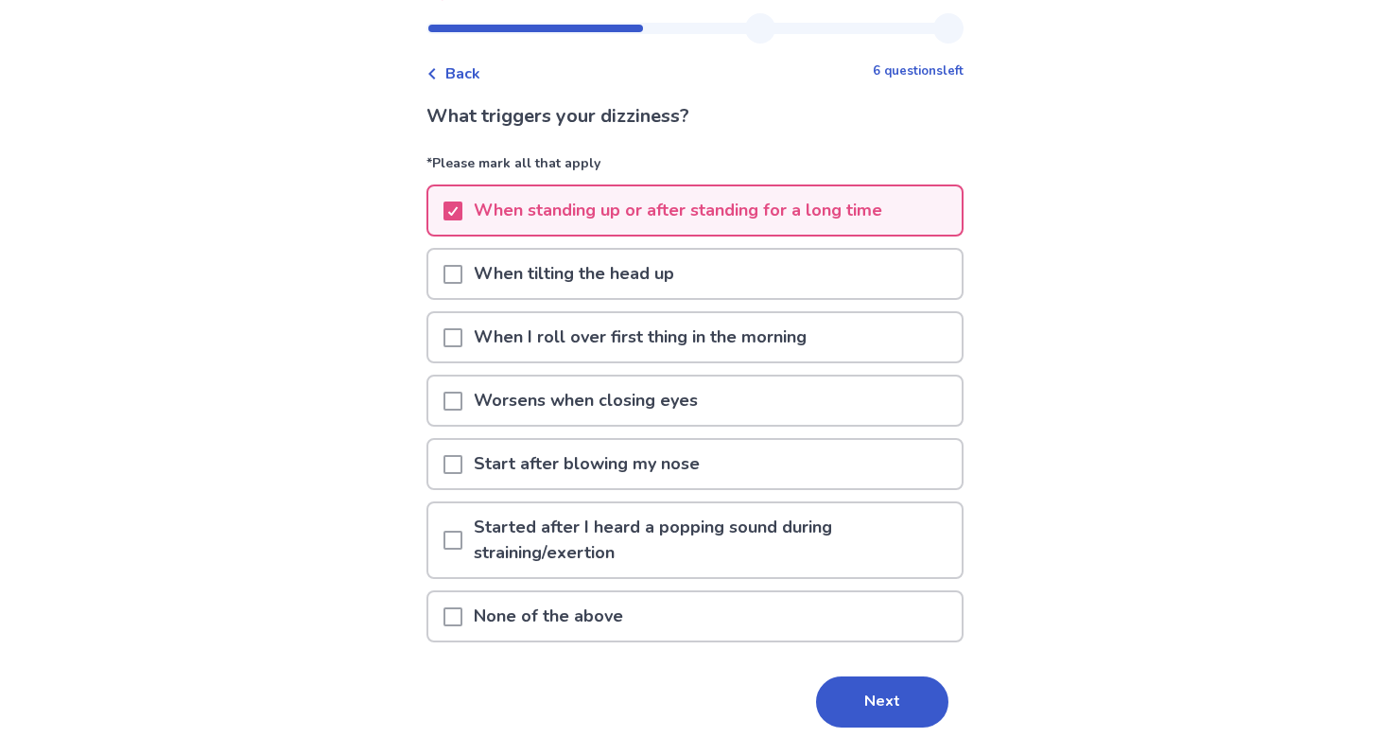
scroll to position [43, 0]
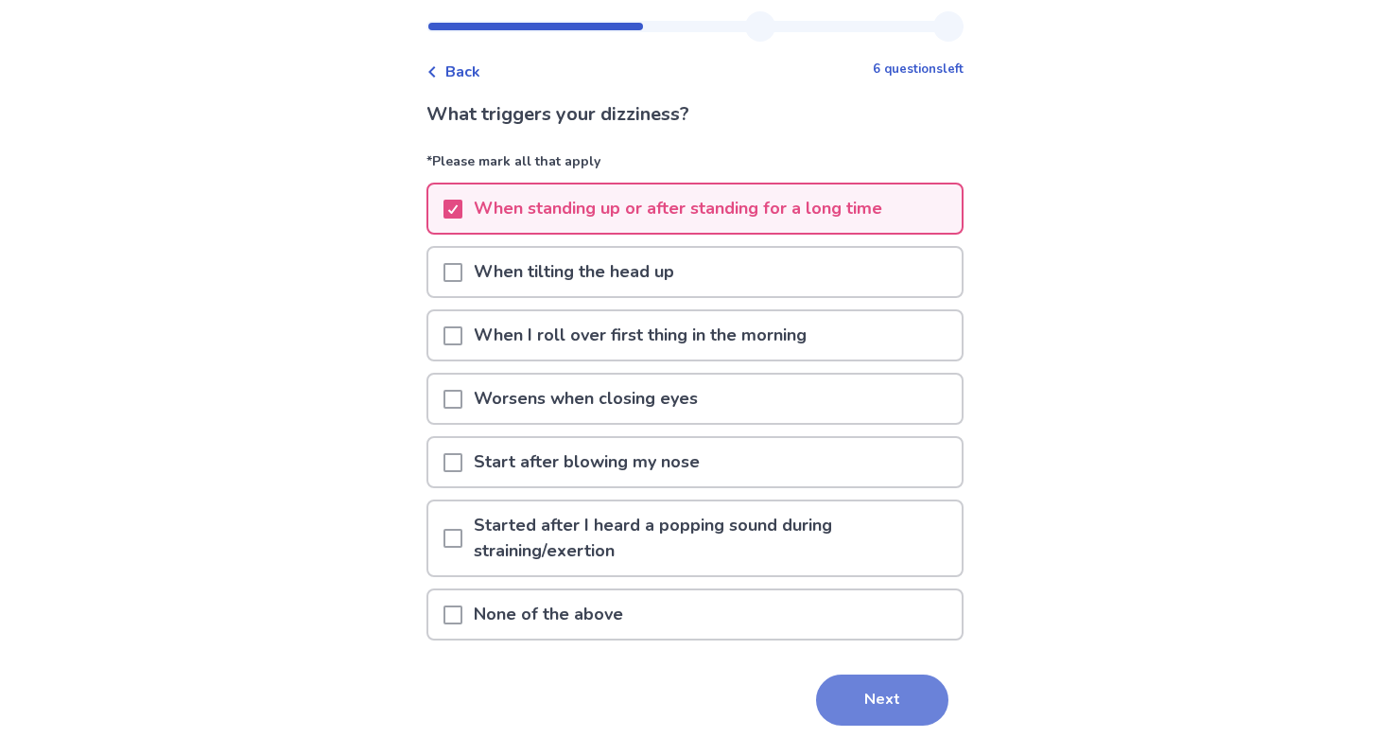
click at [893, 694] on button "Next" at bounding box center [882, 699] width 132 height 51
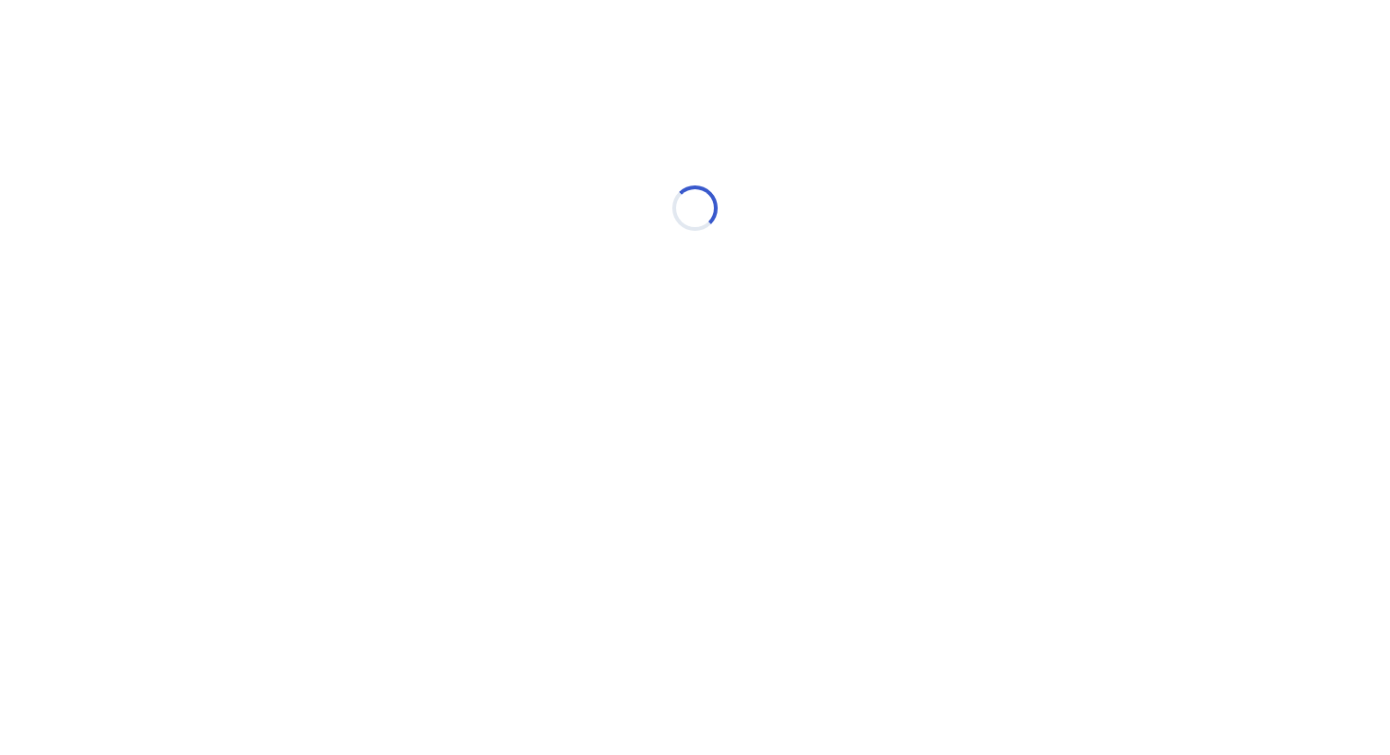
scroll to position [0, 0]
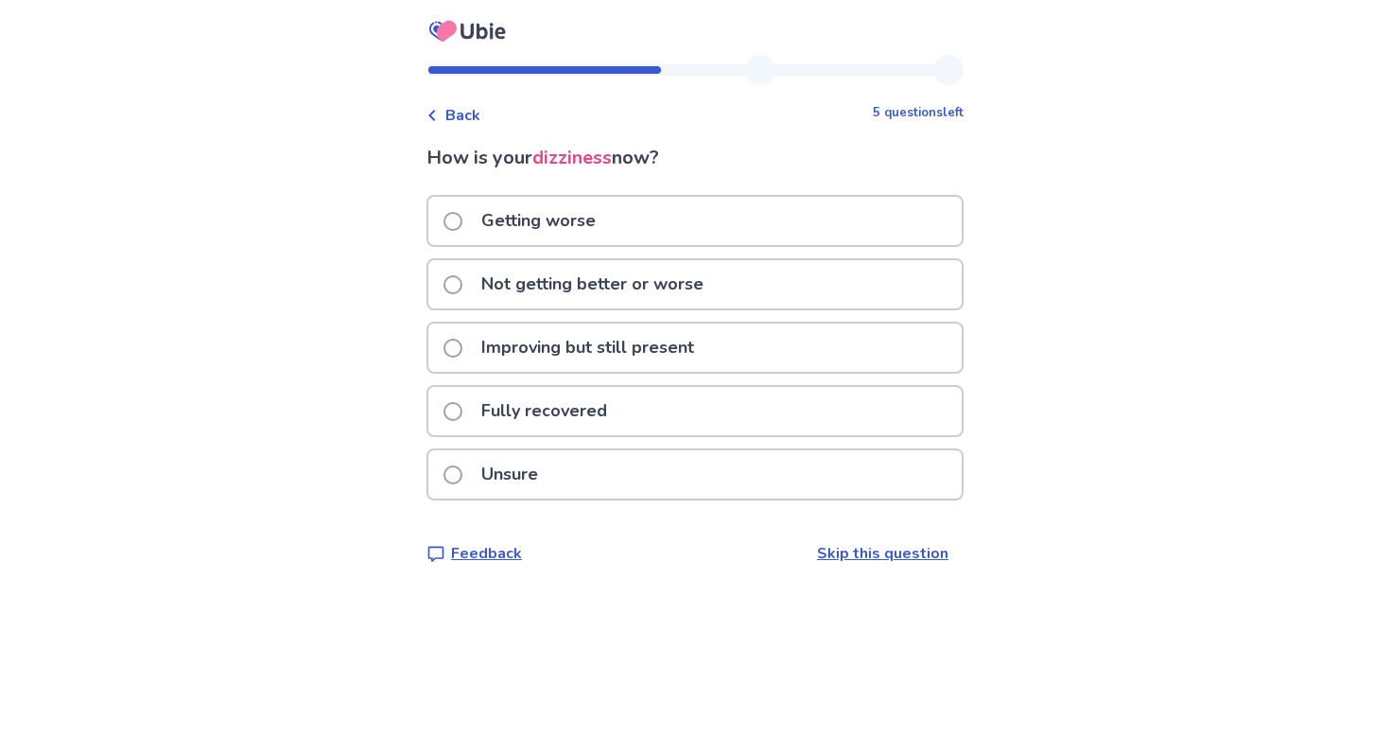
click at [626, 347] on p "Improving but still present" at bounding box center [587, 347] width 235 height 48
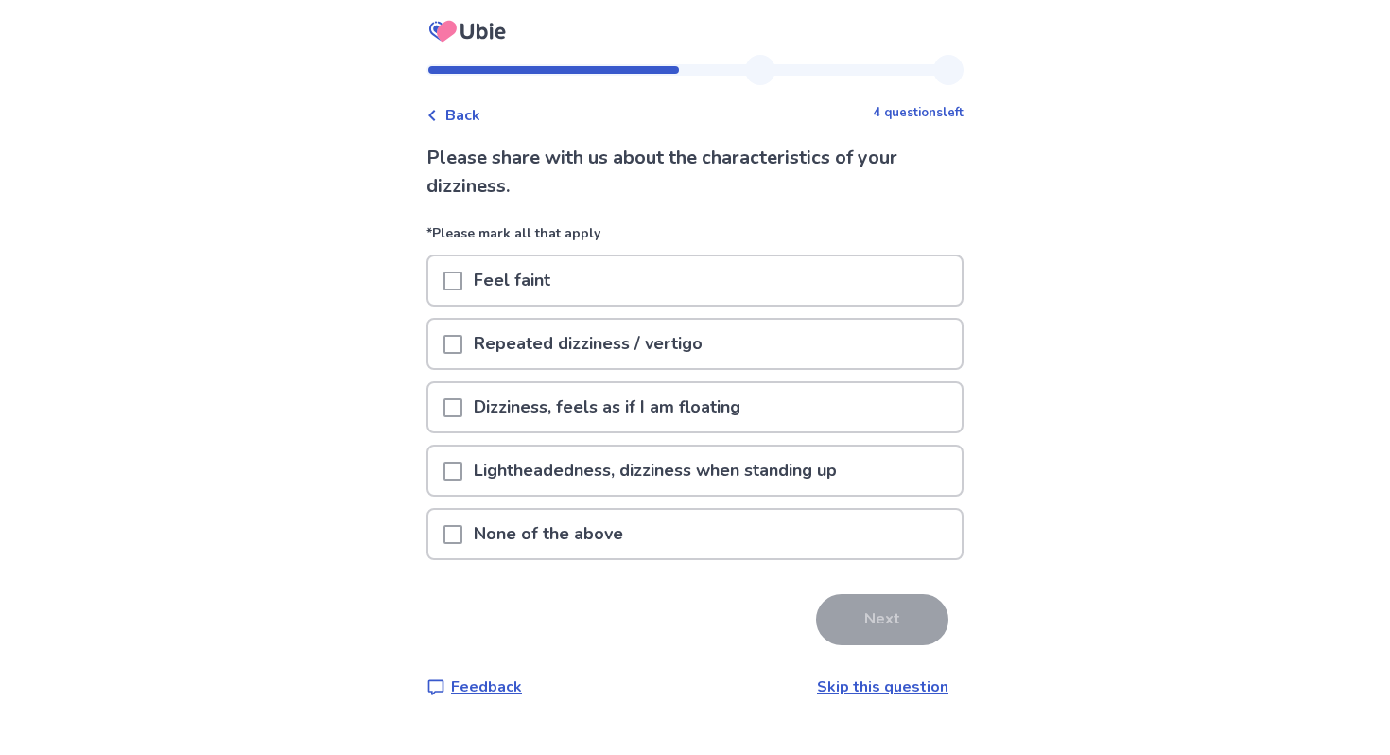
click at [462, 277] on span at bounding box center [452, 280] width 19 height 19
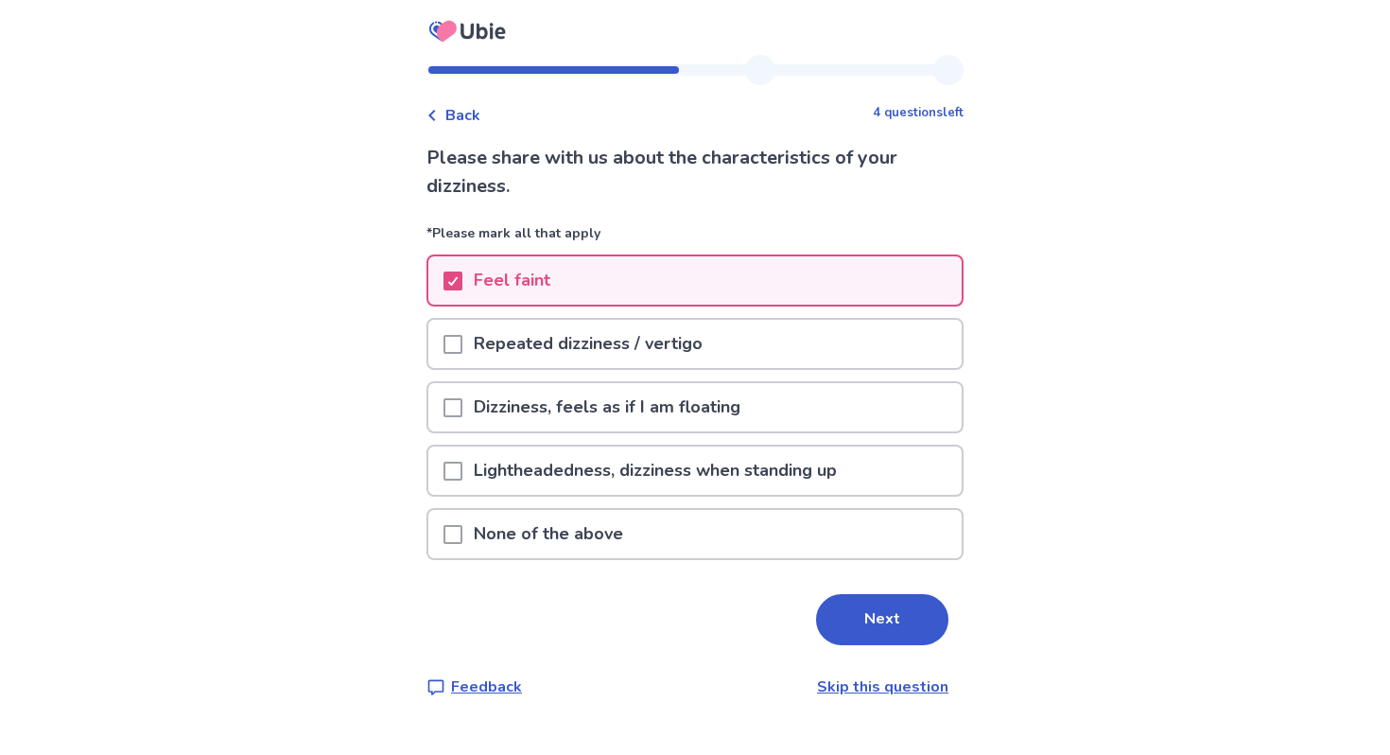
click at [462, 341] on span at bounding box center [452, 344] width 19 height 19
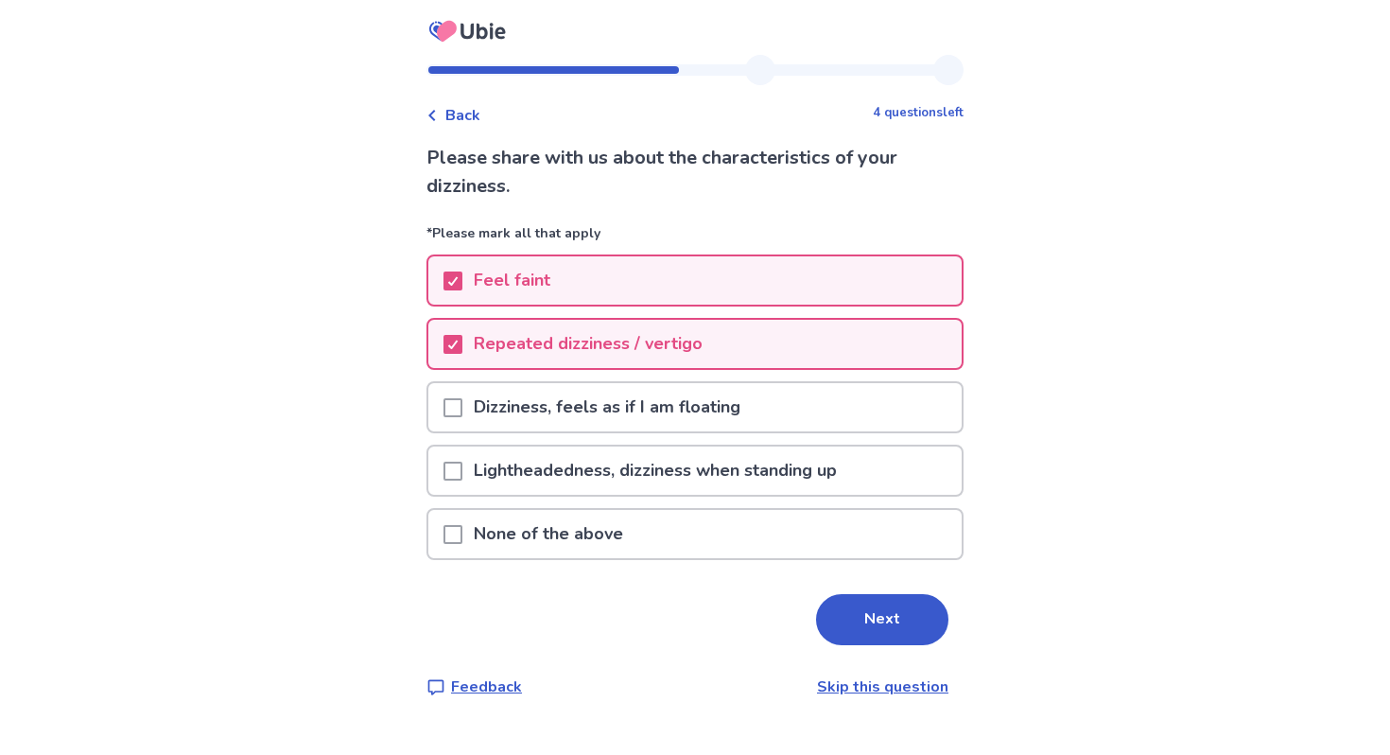
click at [460, 405] on span at bounding box center [452, 407] width 19 height 19
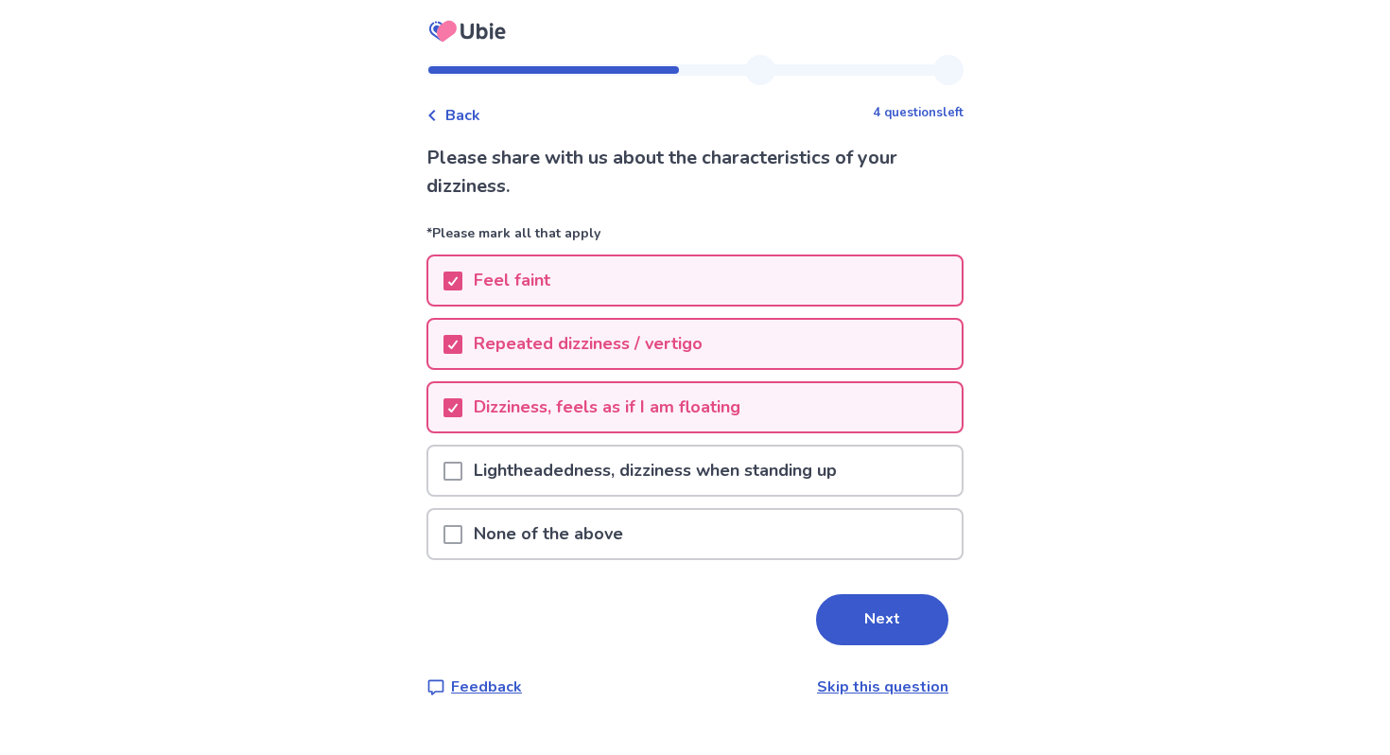
click at [462, 467] on span at bounding box center [452, 470] width 19 height 19
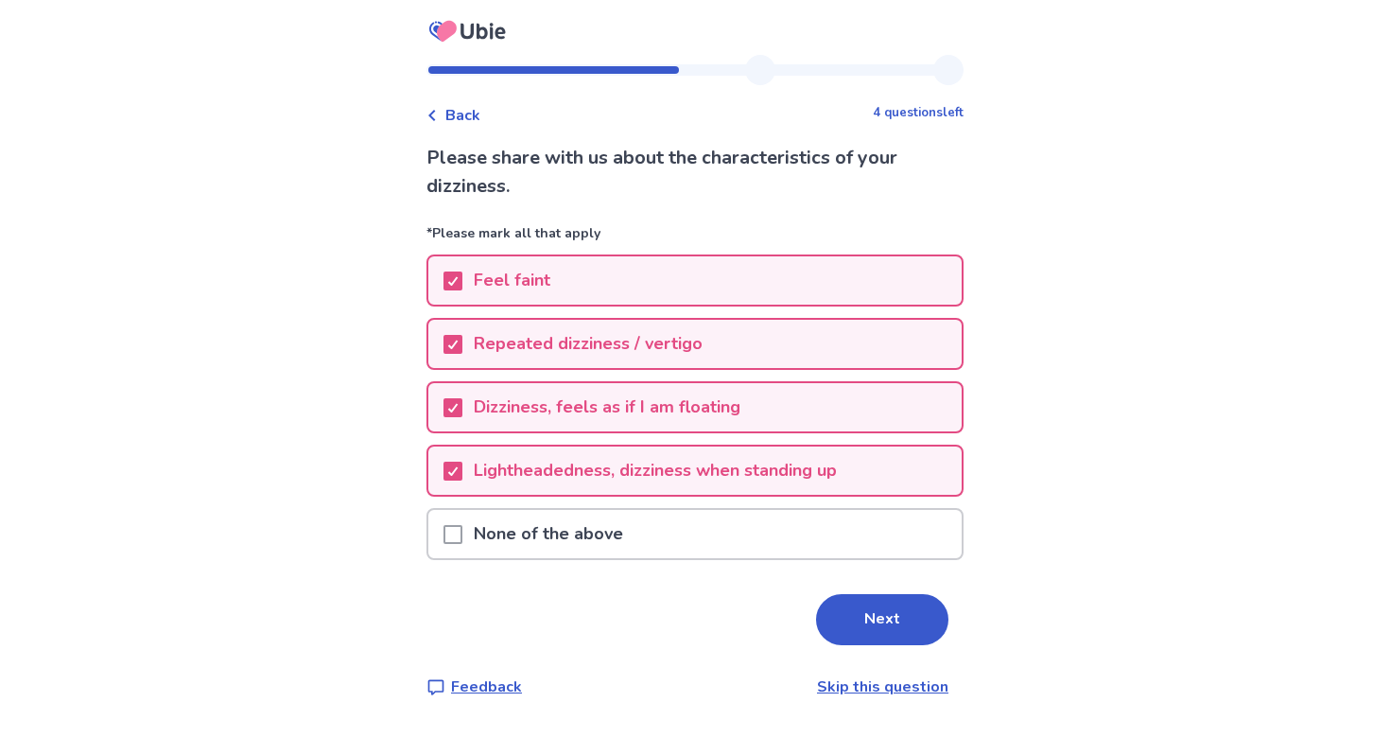
click at [540, 278] on p "Feel faint" at bounding box center [511, 280] width 99 height 48
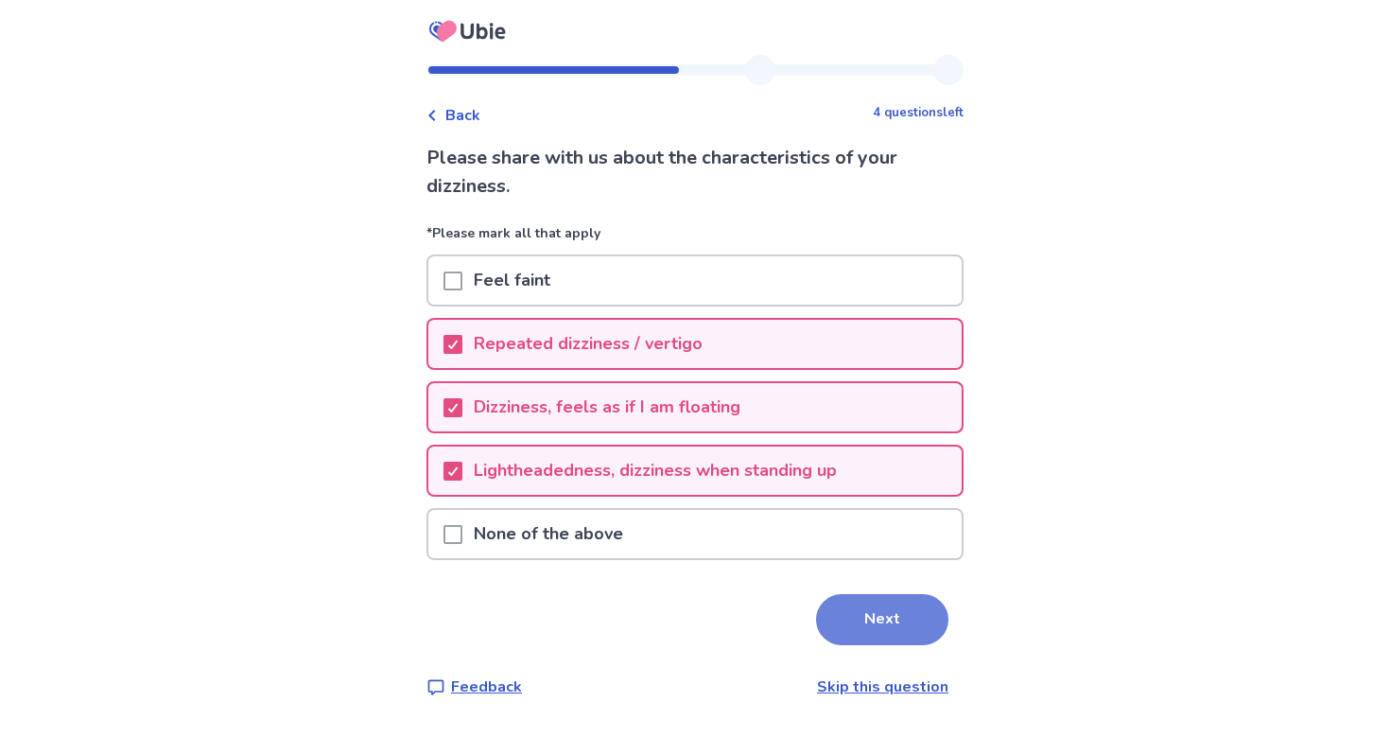
click at [877, 631] on button "Next" at bounding box center [882, 619] width 132 height 51
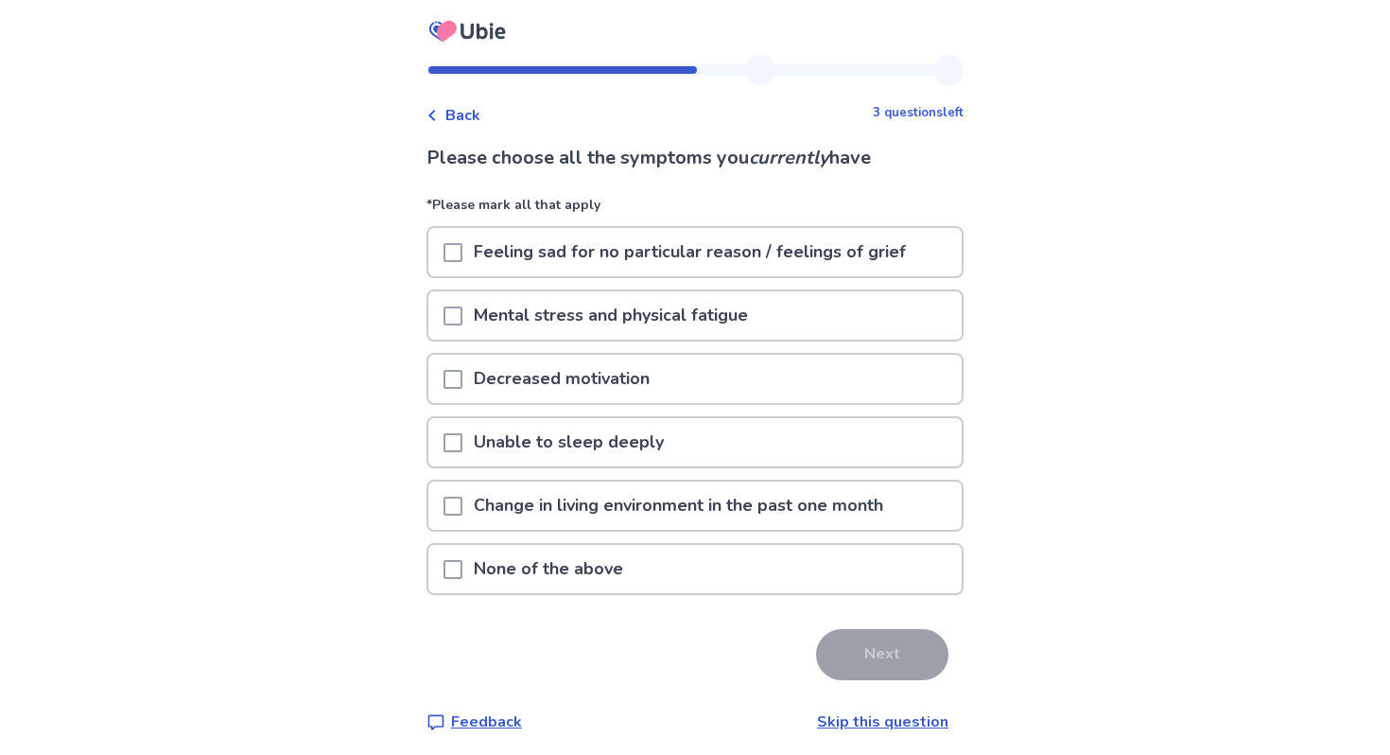
click at [611, 316] on p "Mental stress and physical fatigue" at bounding box center [610, 315] width 297 height 48
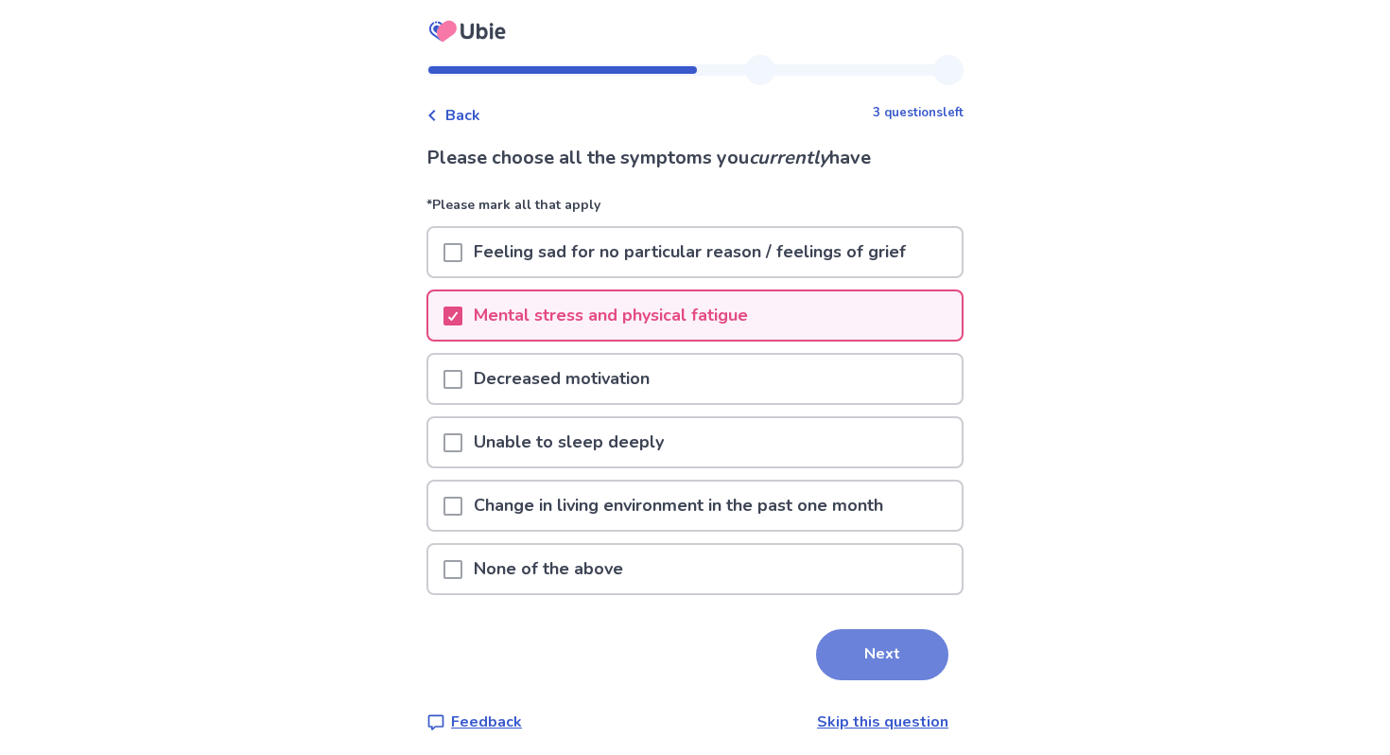
click at [826, 658] on button "Next" at bounding box center [882, 654] width 132 height 51
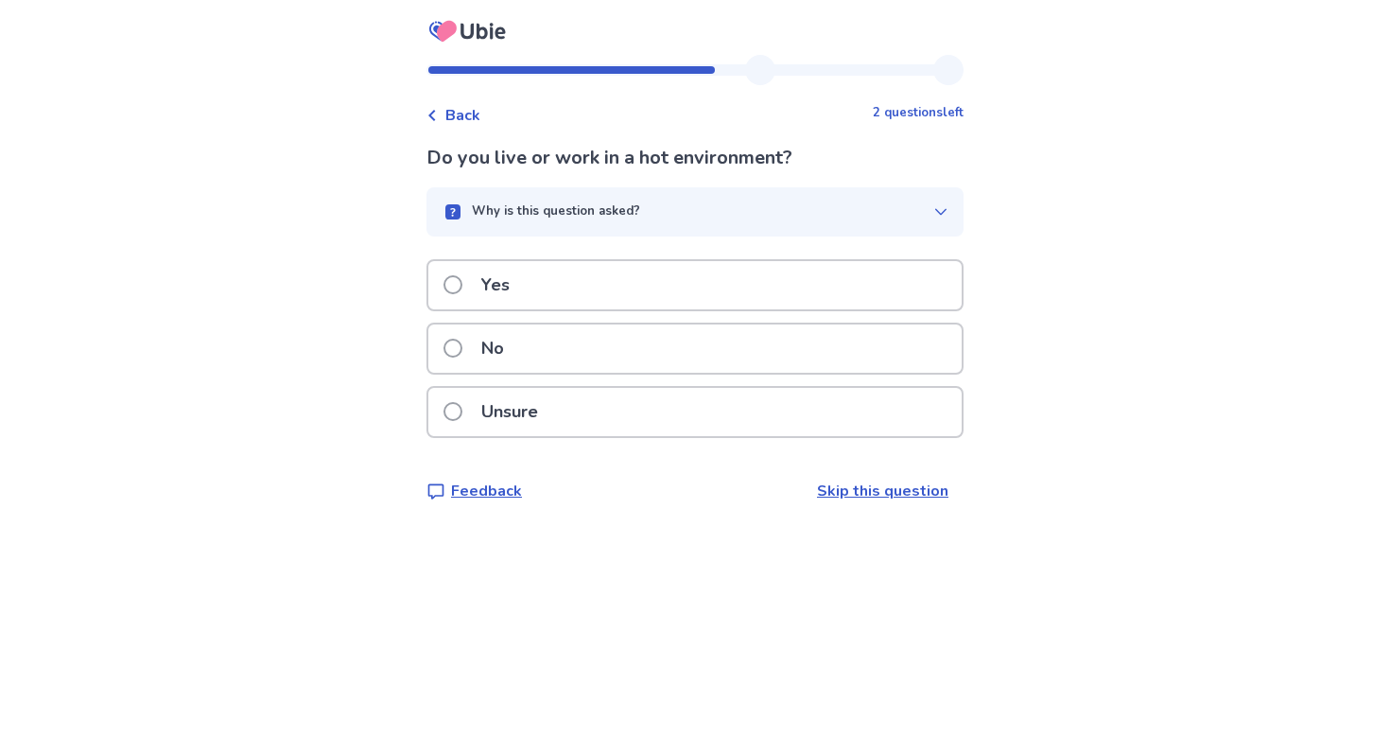
click at [550, 346] on div "No" at bounding box center [694, 348] width 533 height 48
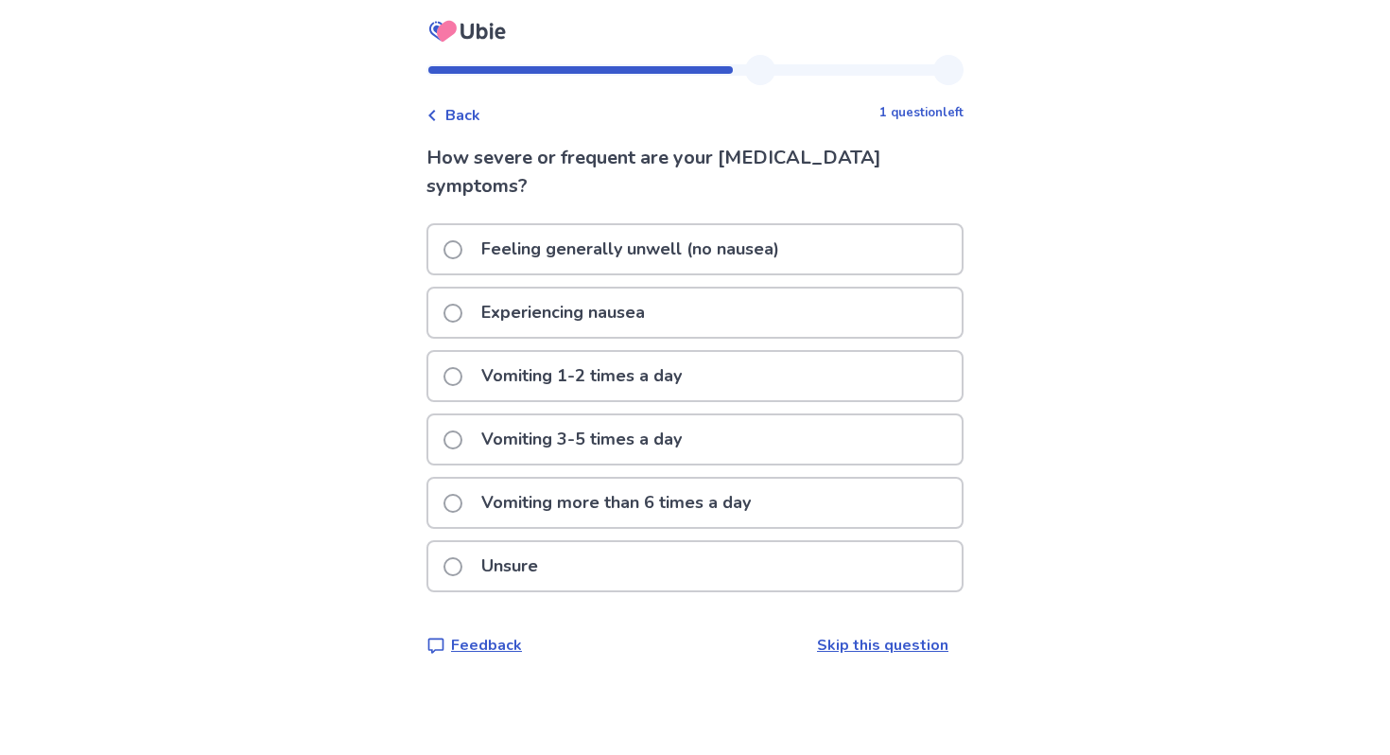
click at [575, 306] on p "Experiencing nausea" at bounding box center [563, 312] width 186 height 48
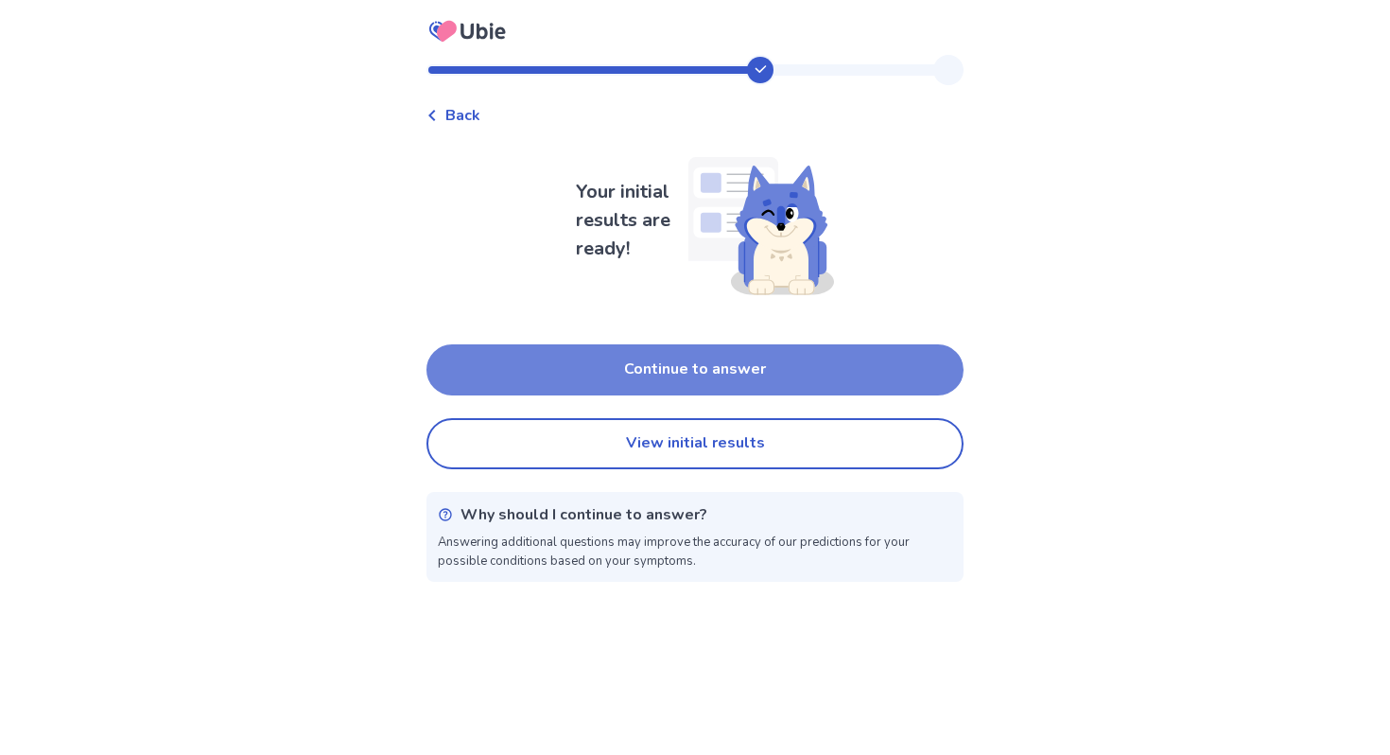
click at [621, 384] on button "Continue to answer" at bounding box center [694, 369] width 537 height 51
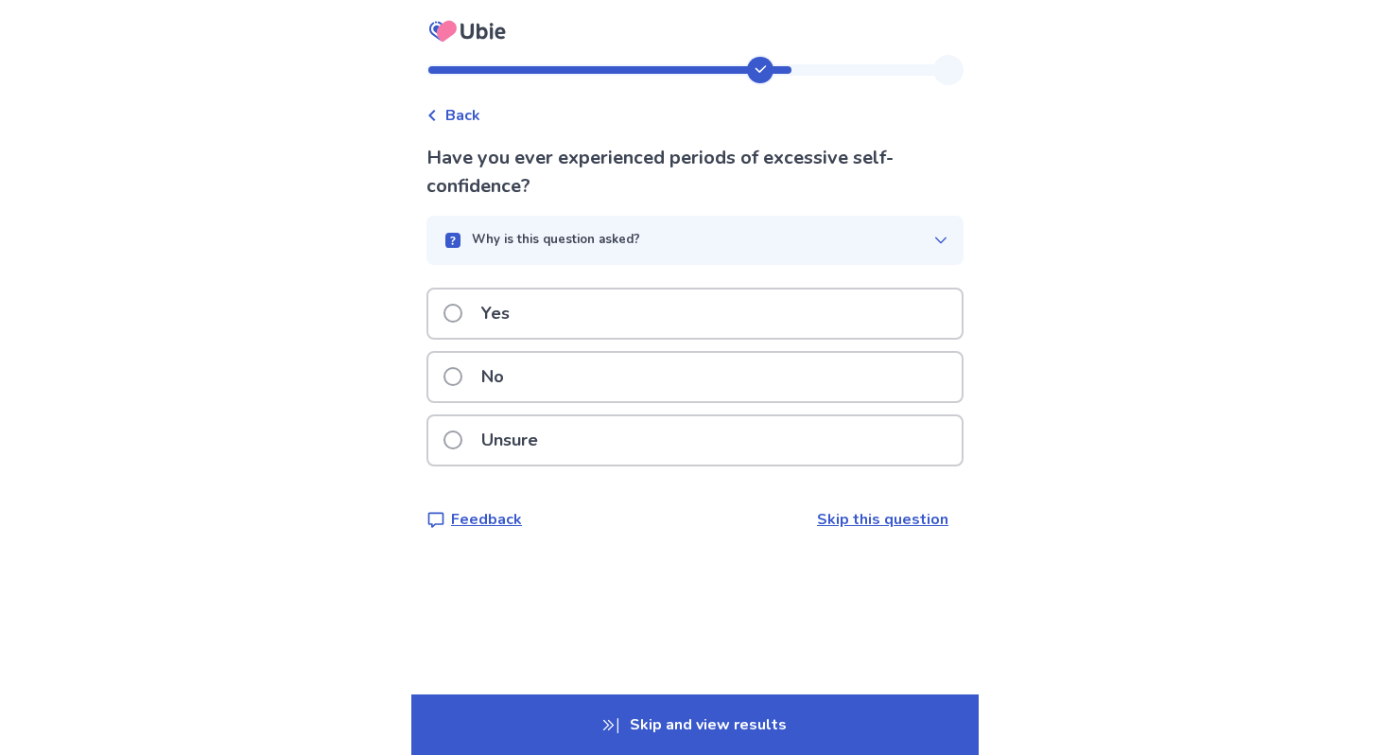
click at [547, 372] on div "No" at bounding box center [694, 377] width 533 height 48
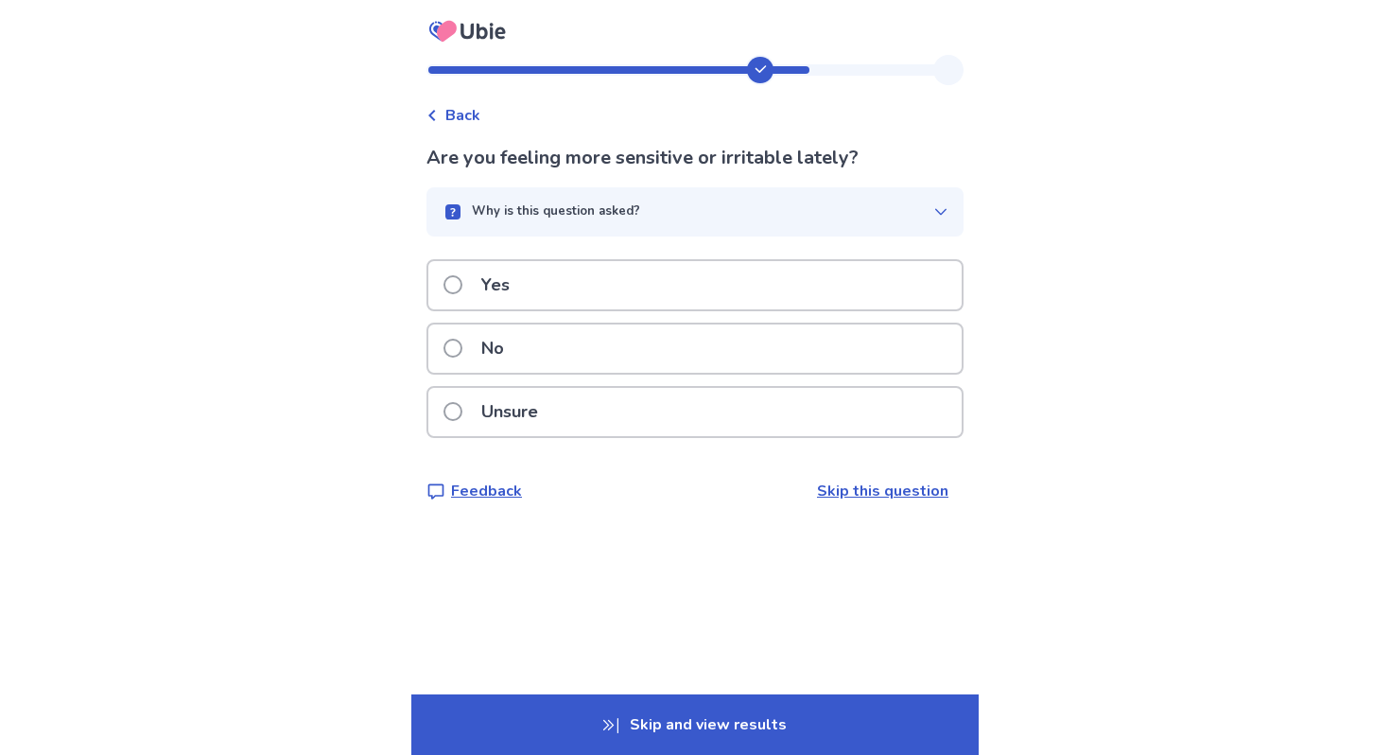
click at [929, 218] on button "Why is this question asked?" at bounding box center [694, 211] width 537 height 49
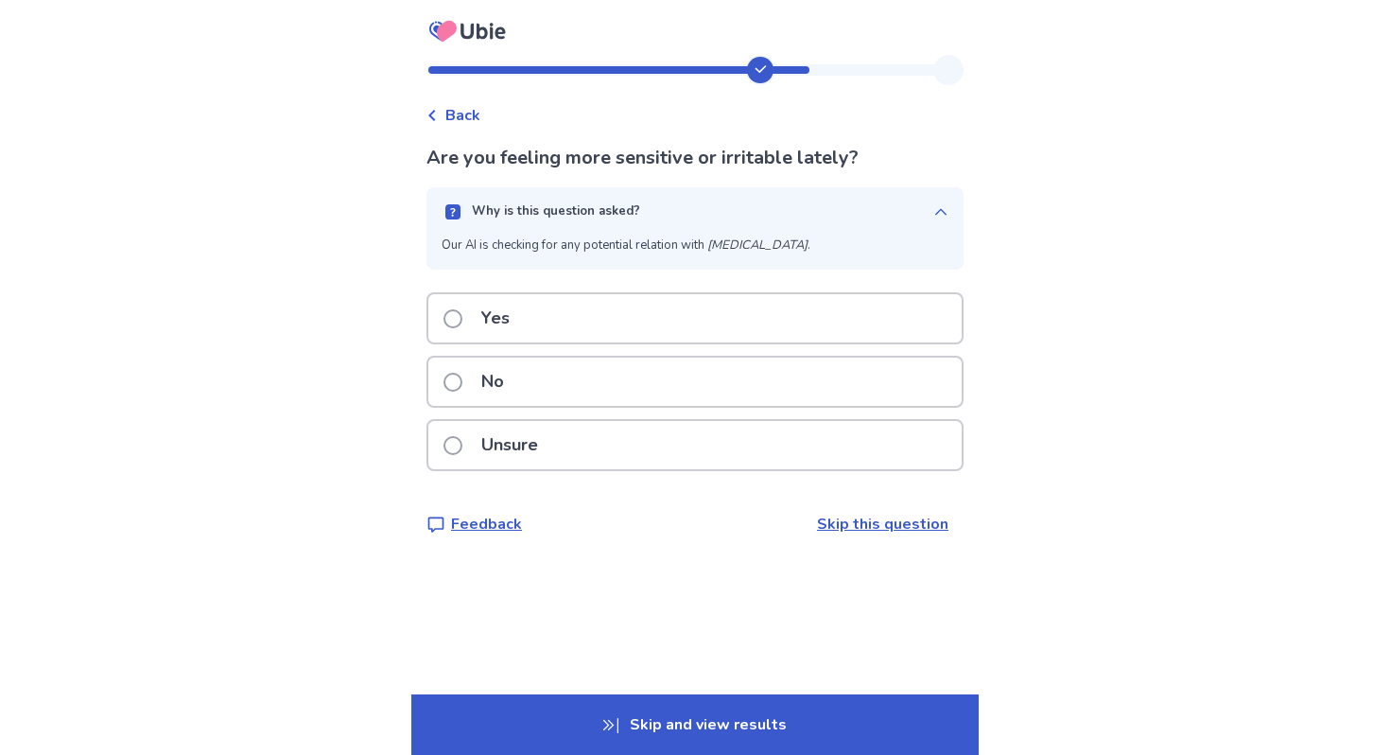
click at [933, 214] on icon "button" at bounding box center [940, 211] width 15 height 15
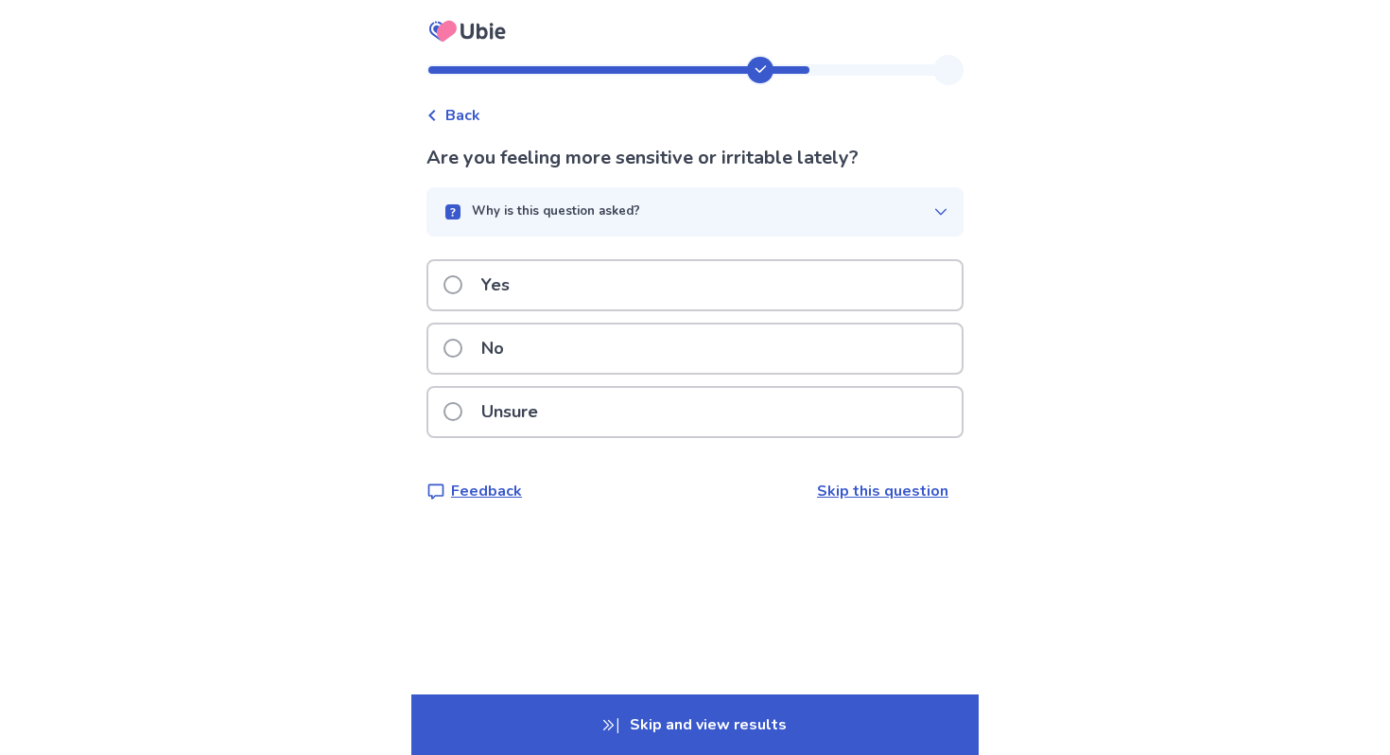
click at [703, 358] on div "No" at bounding box center [694, 348] width 533 height 48
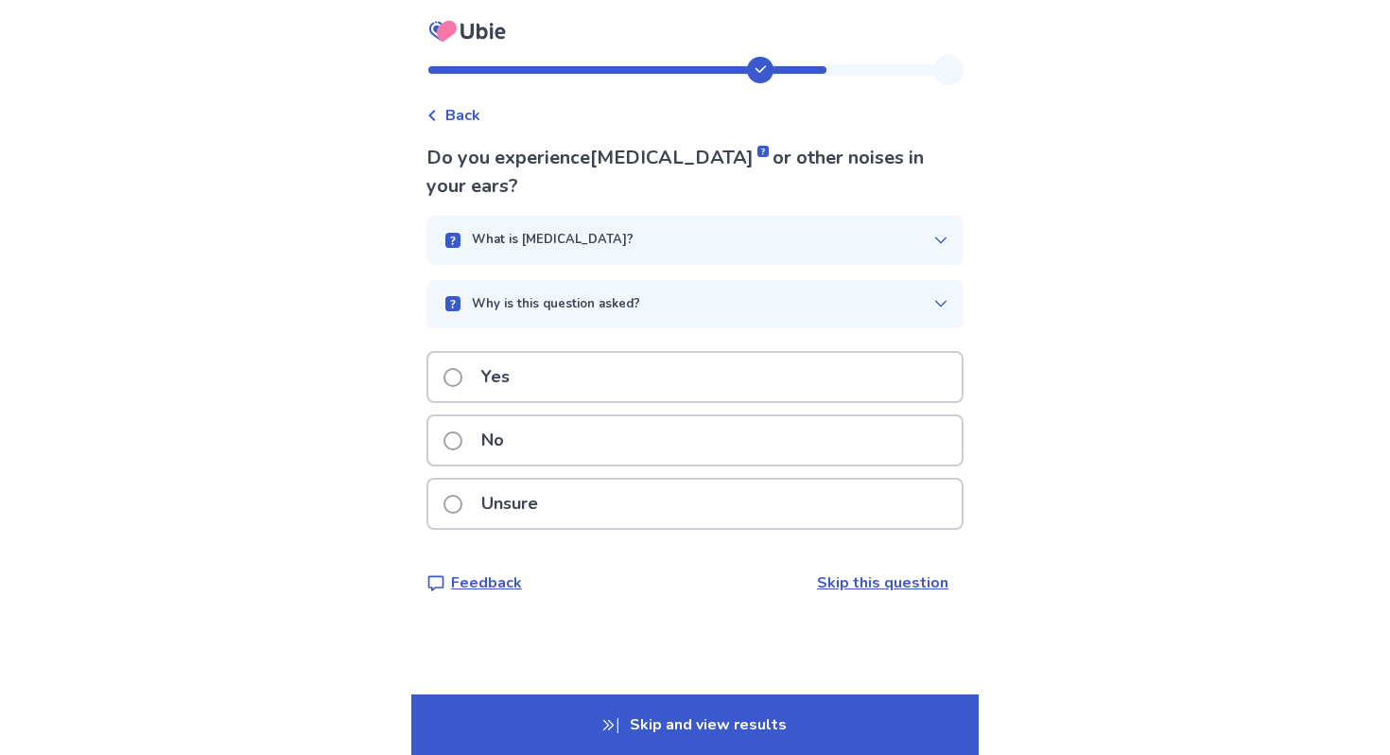
click at [549, 479] on p "Unsure" at bounding box center [509, 503] width 79 height 48
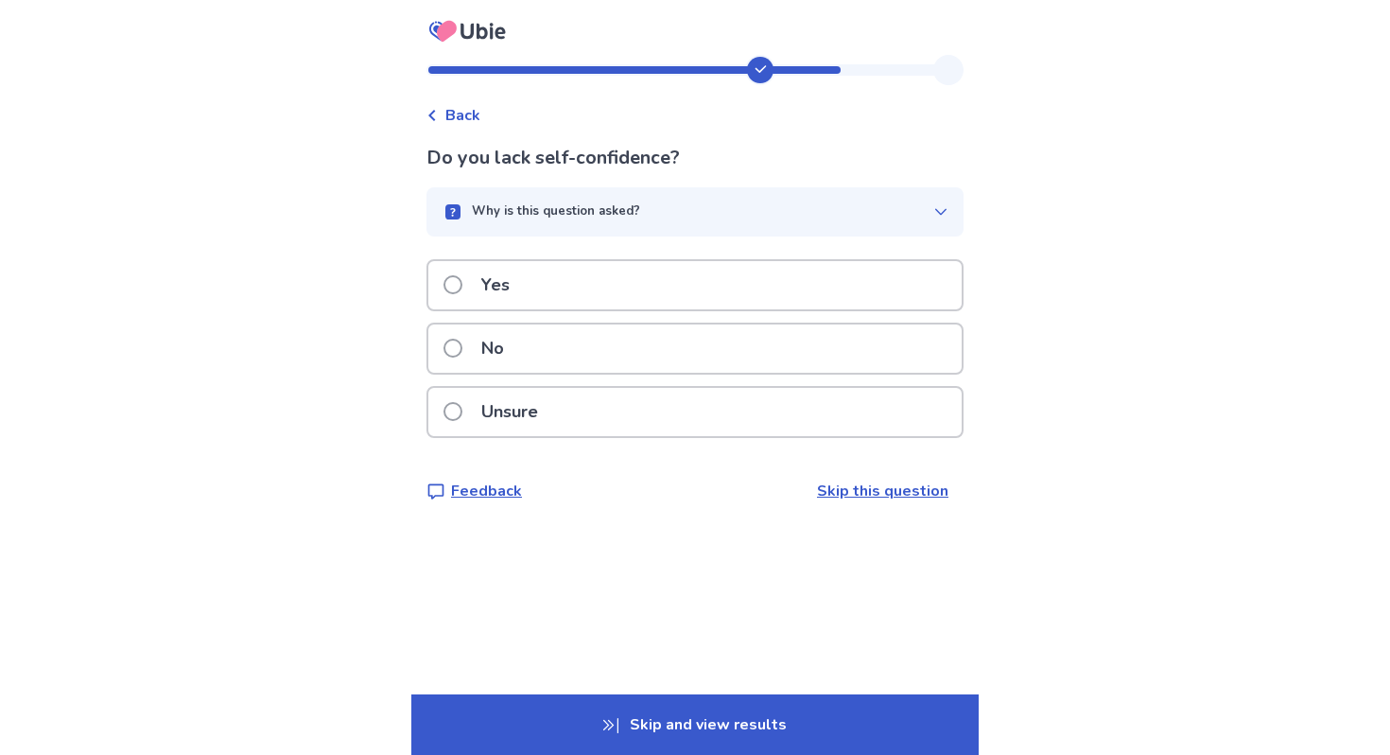
click at [530, 421] on p "Unsure" at bounding box center [509, 412] width 79 height 48
click at [521, 295] on p "Yes" at bounding box center [495, 285] width 51 height 48
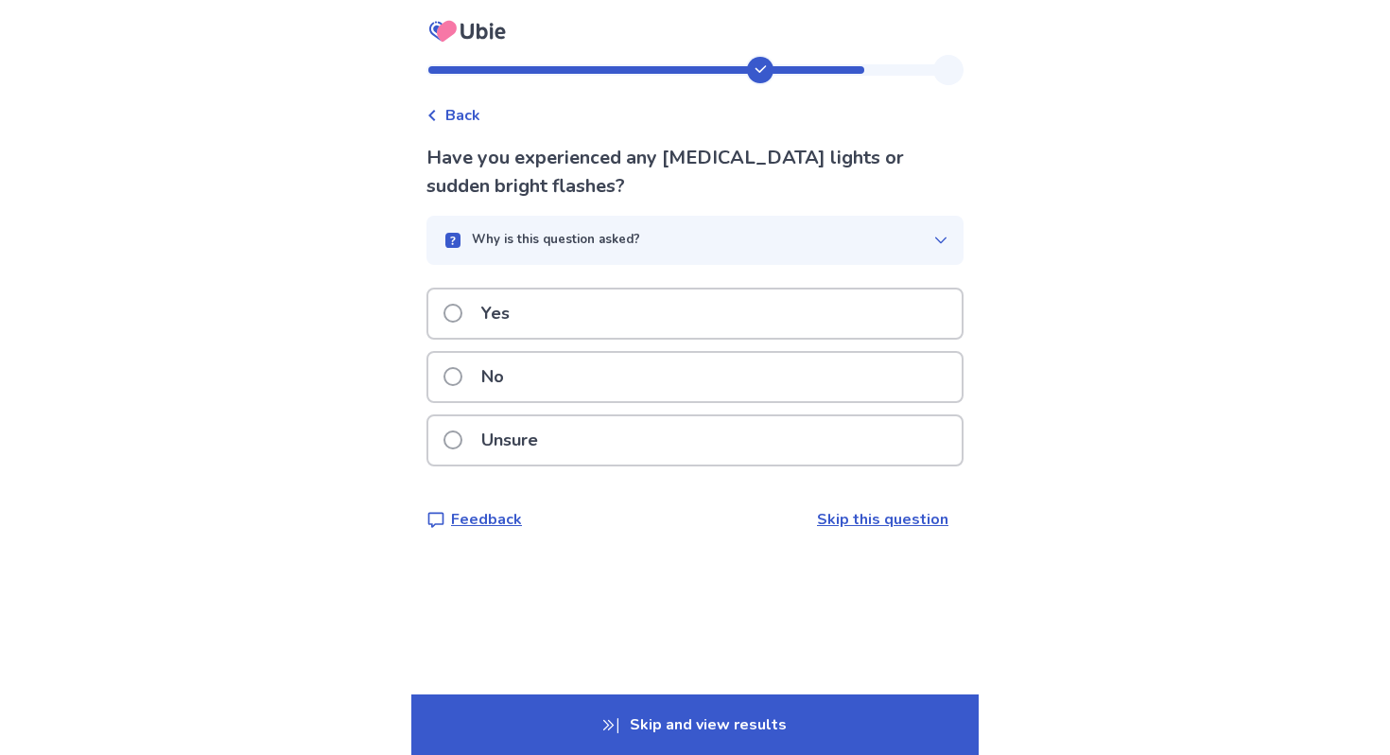
click at [591, 383] on div "No" at bounding box center [694, 377] width 533 height 48
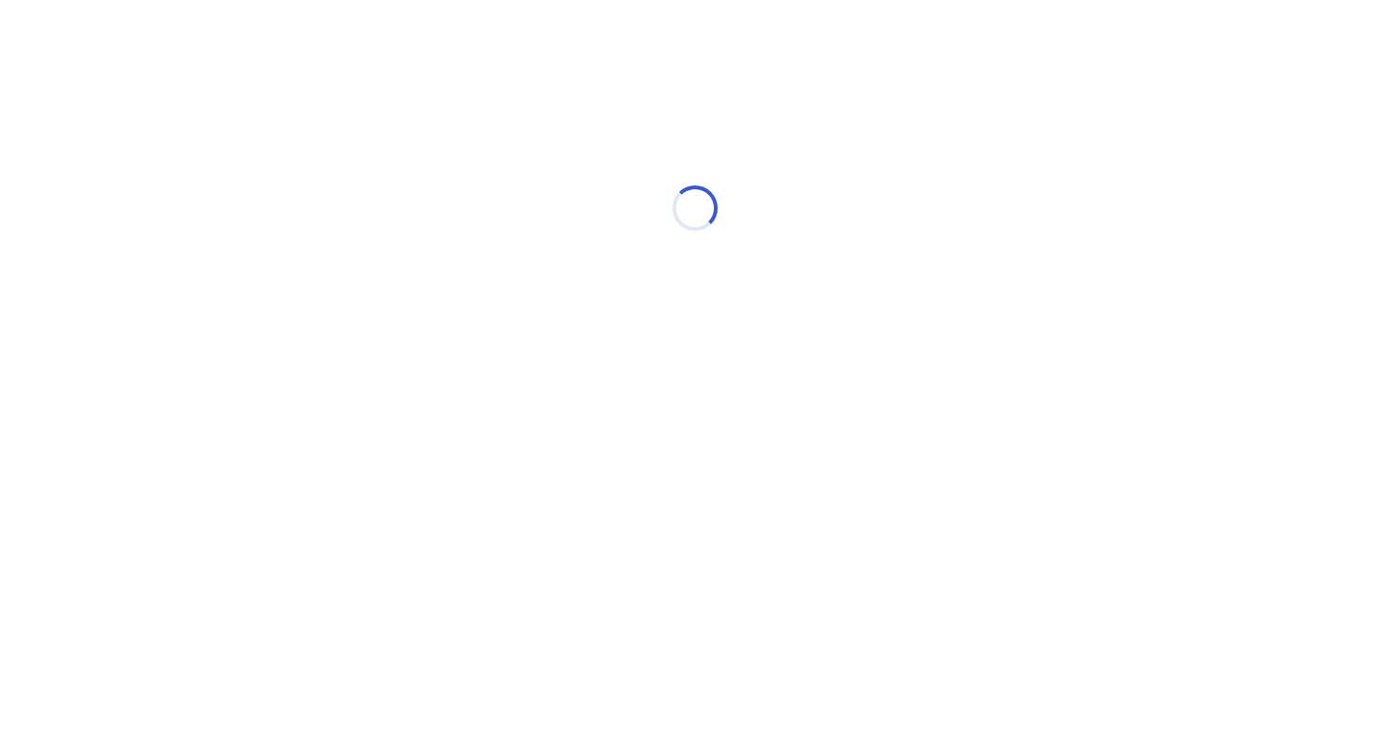
select select "*"
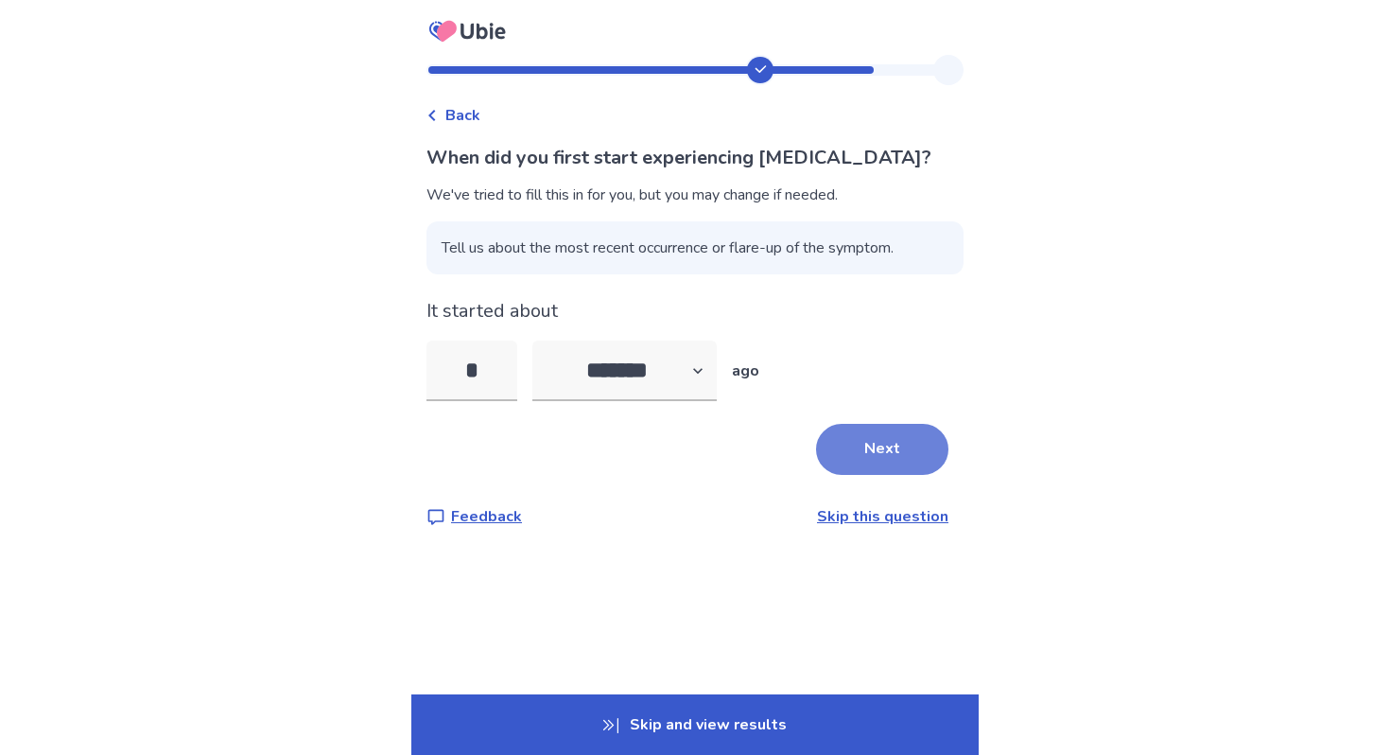
click at [841, 463] on button "Next" at bounding box center [882, 449] width 132 height 51
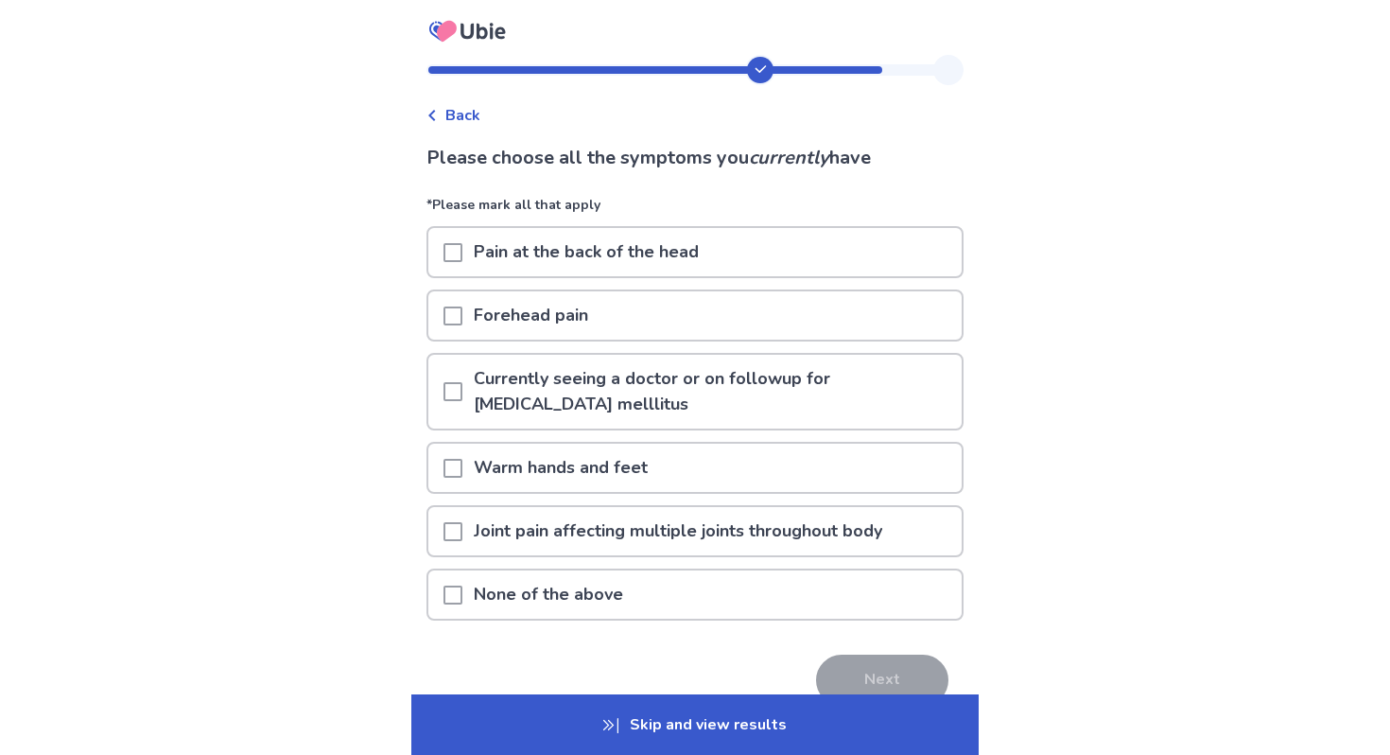
click at [657, 582] on div "None of the above" at bounding box center [694, 594] width 533 height 48
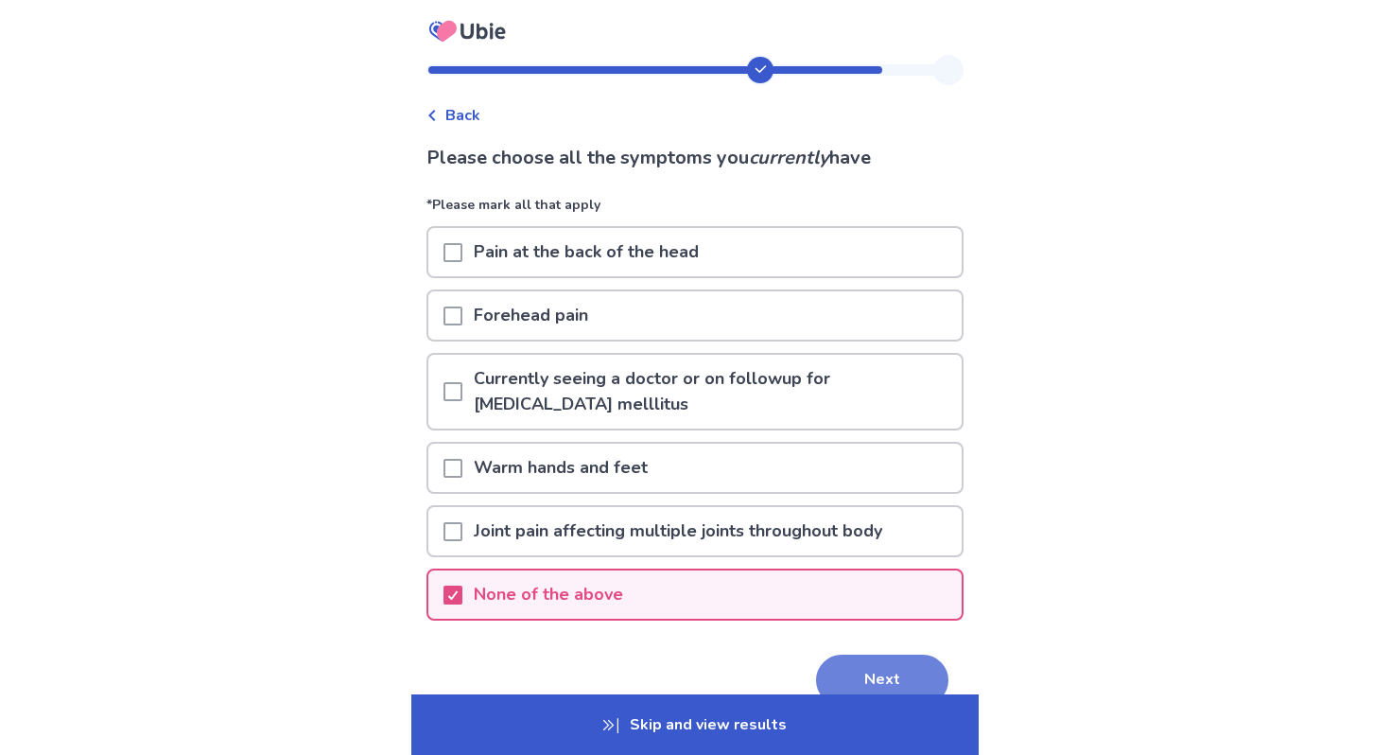
click at [874, 678] on button "Next" at bounding box center [882, 679] width 132 height 51
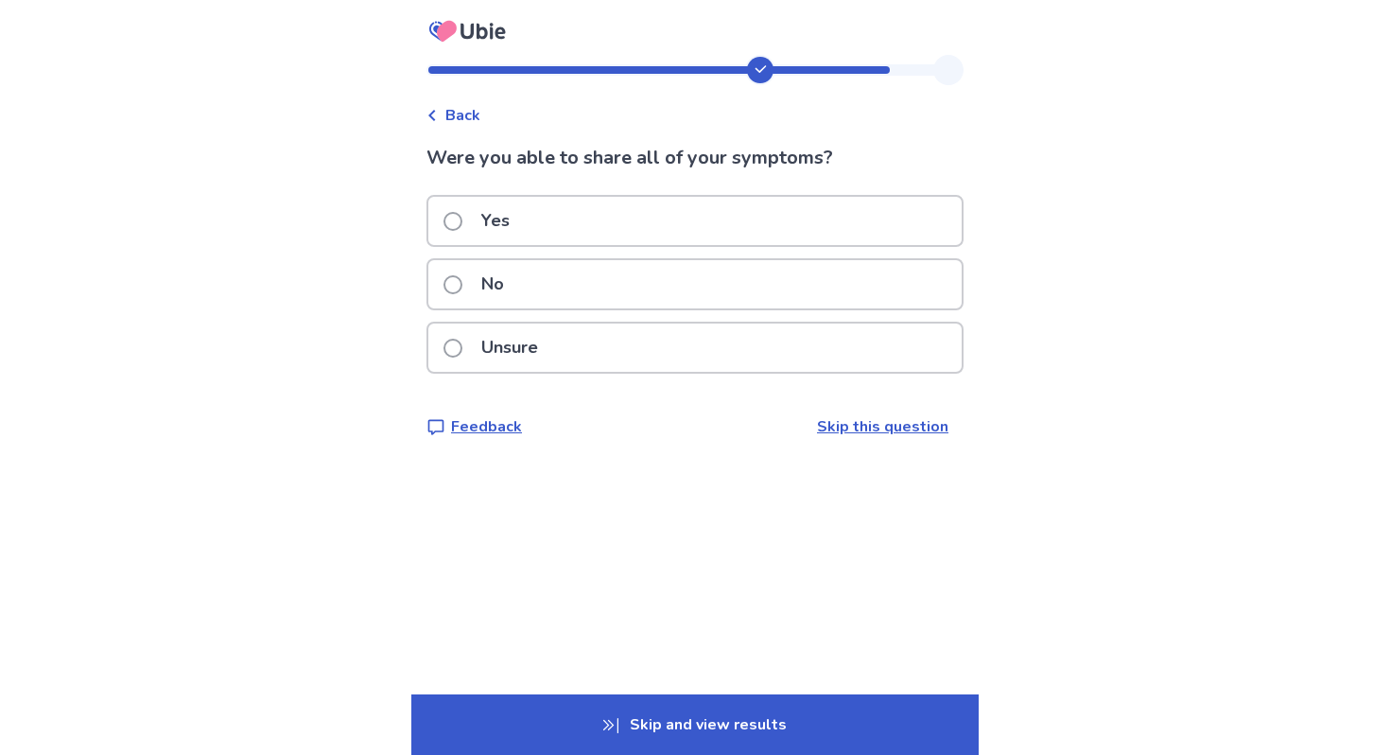
click at [581, 216] on div "Yes" at bounding box center [694, 221] width 533 height 48
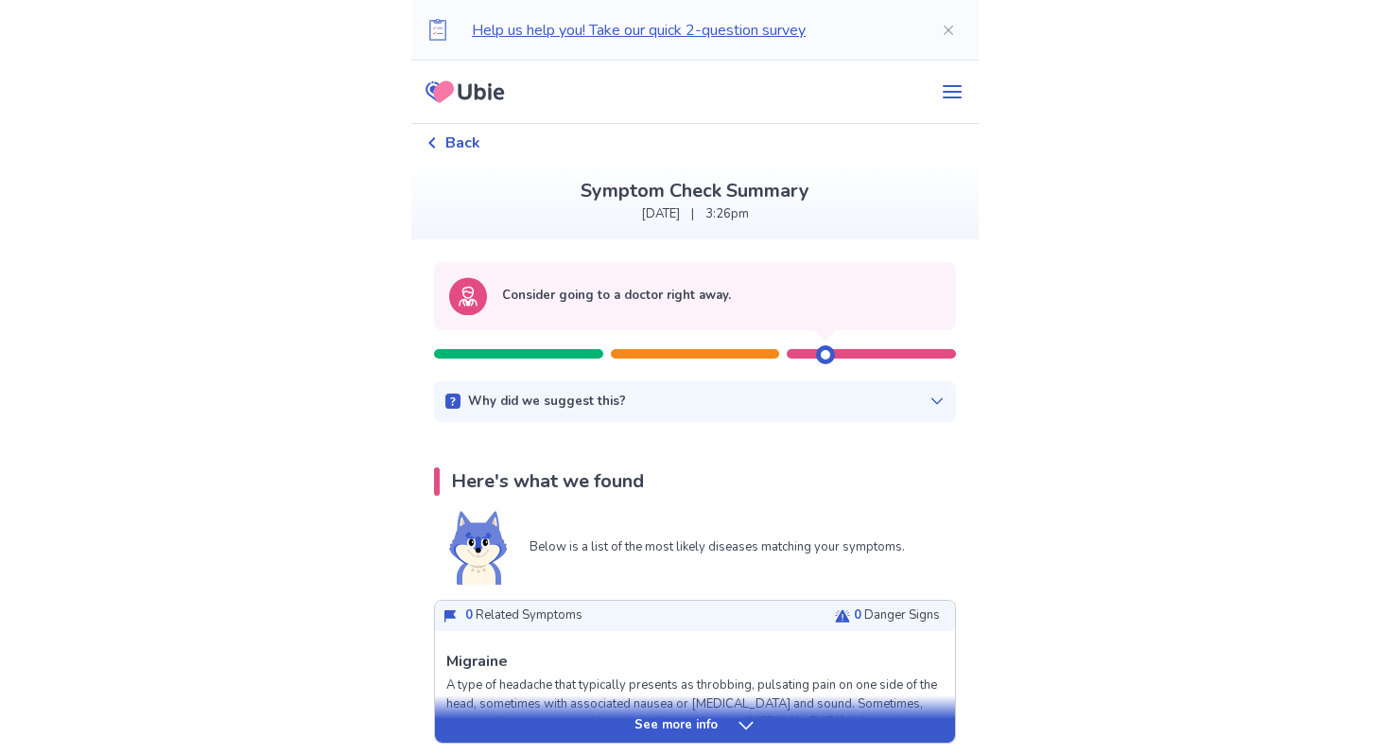
scroll to position [12, 0]
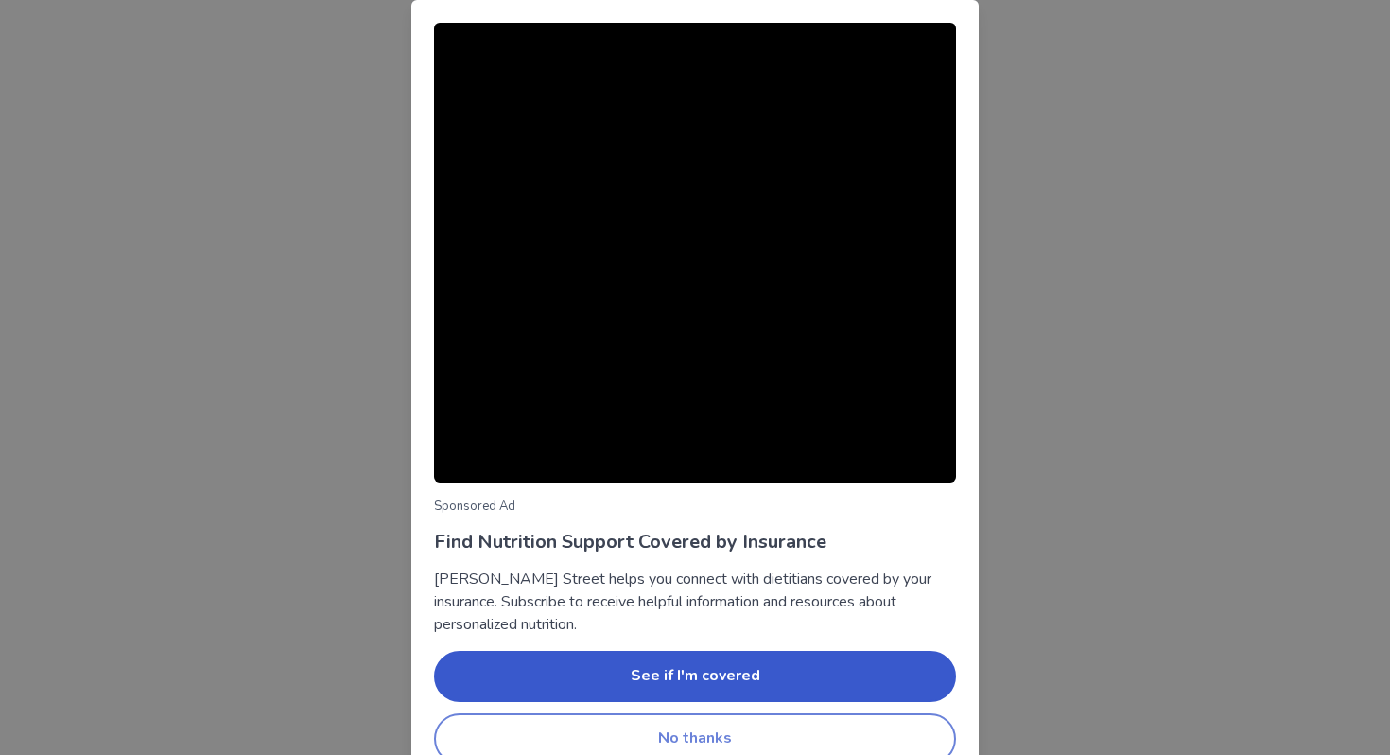
click at [821, 744] on button "No thanks" at bounding box center [695, 738] width 522 height 51
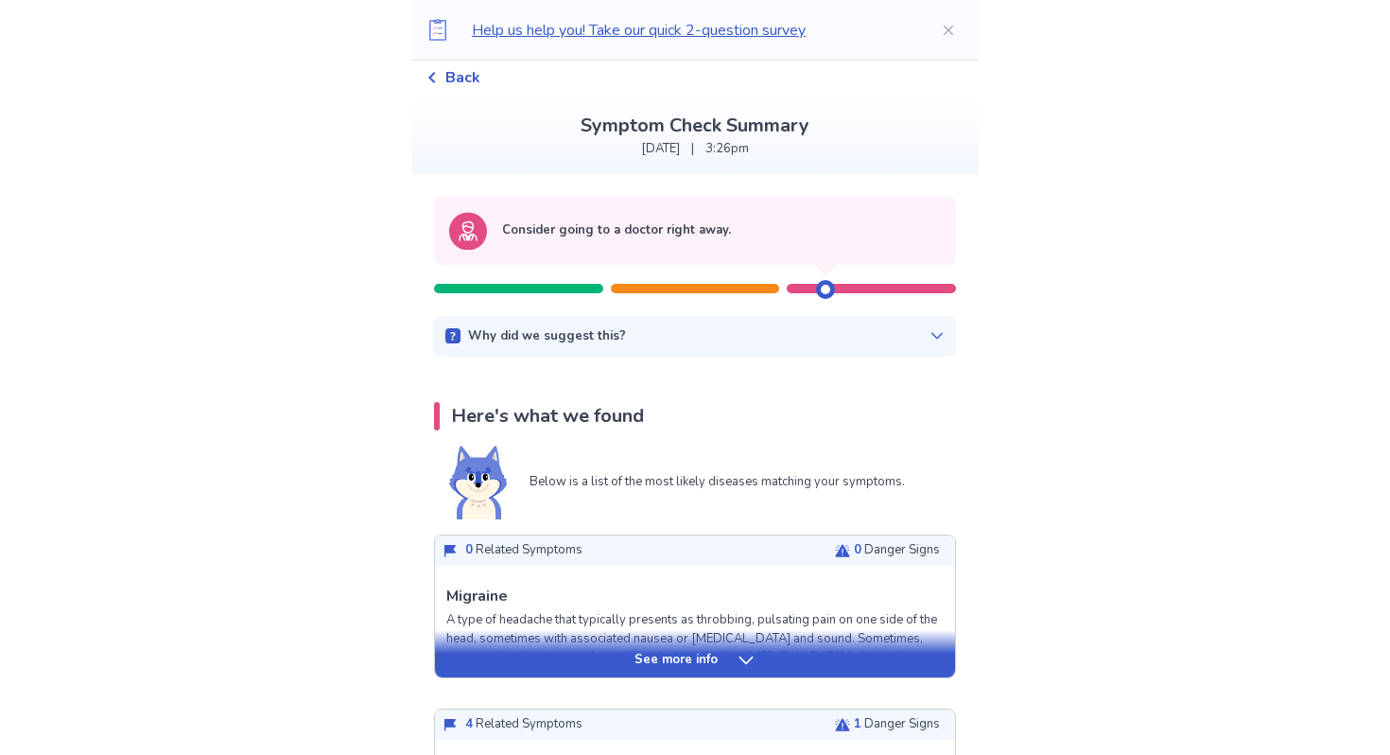
scroll to position [73, 0]
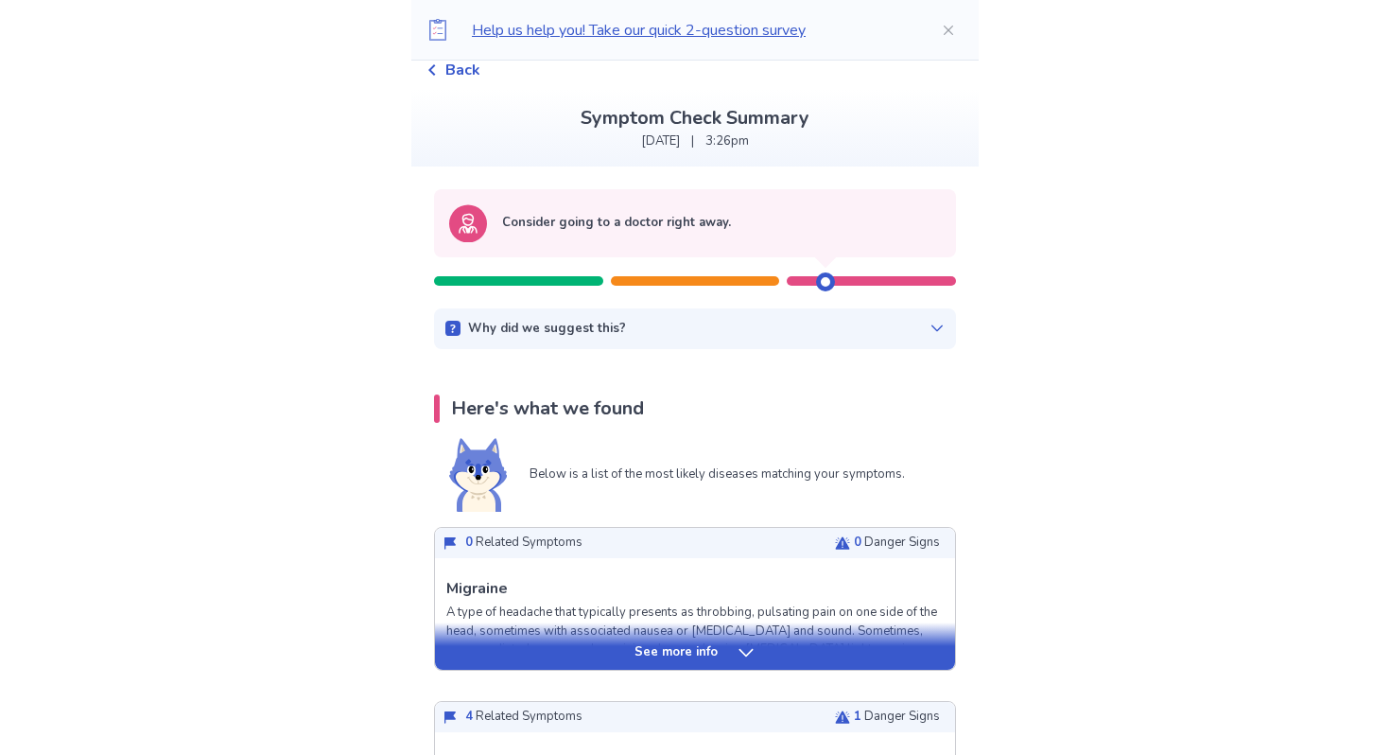
click at [747, 649] on icon at bounding box center [746, 652] width 19 height 19
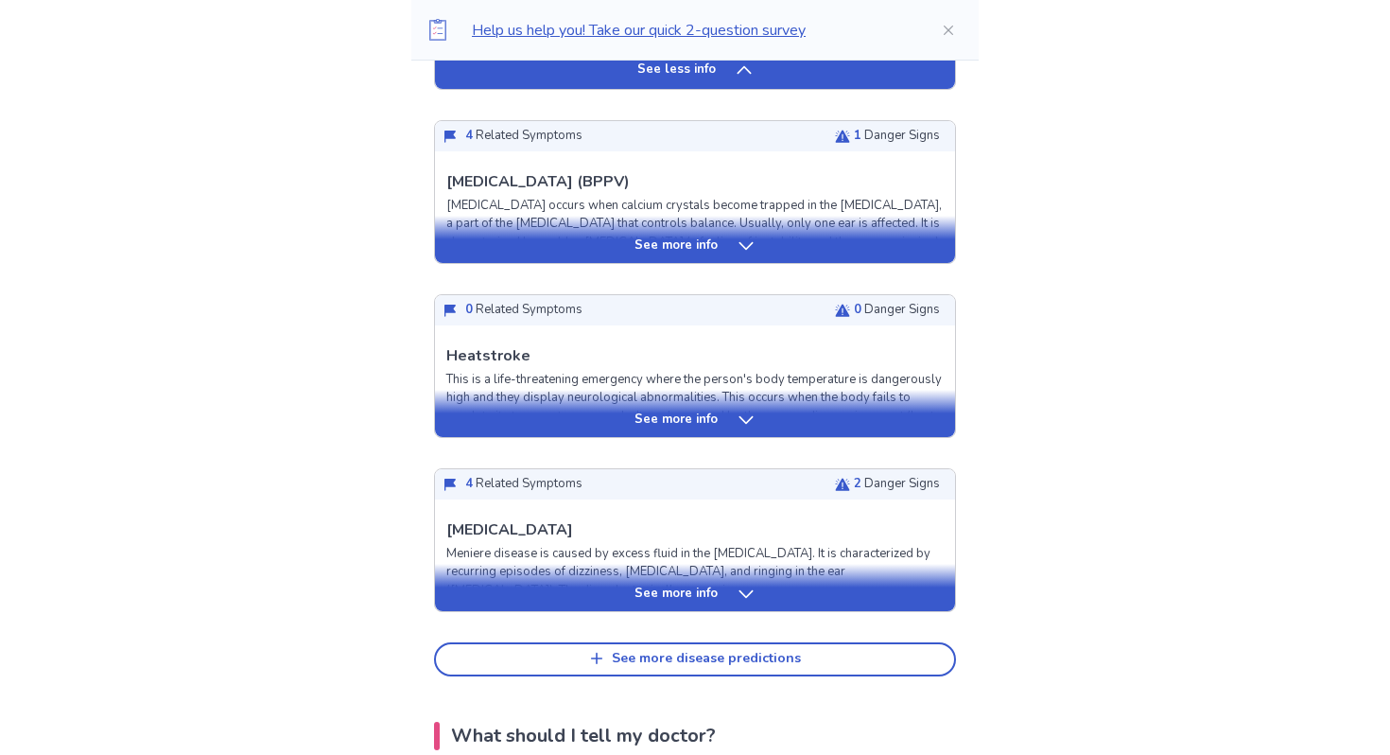
scroll to position [1715, 0]
